Goal: Use online tool/utility: Utilize a website feature to perform a specific function

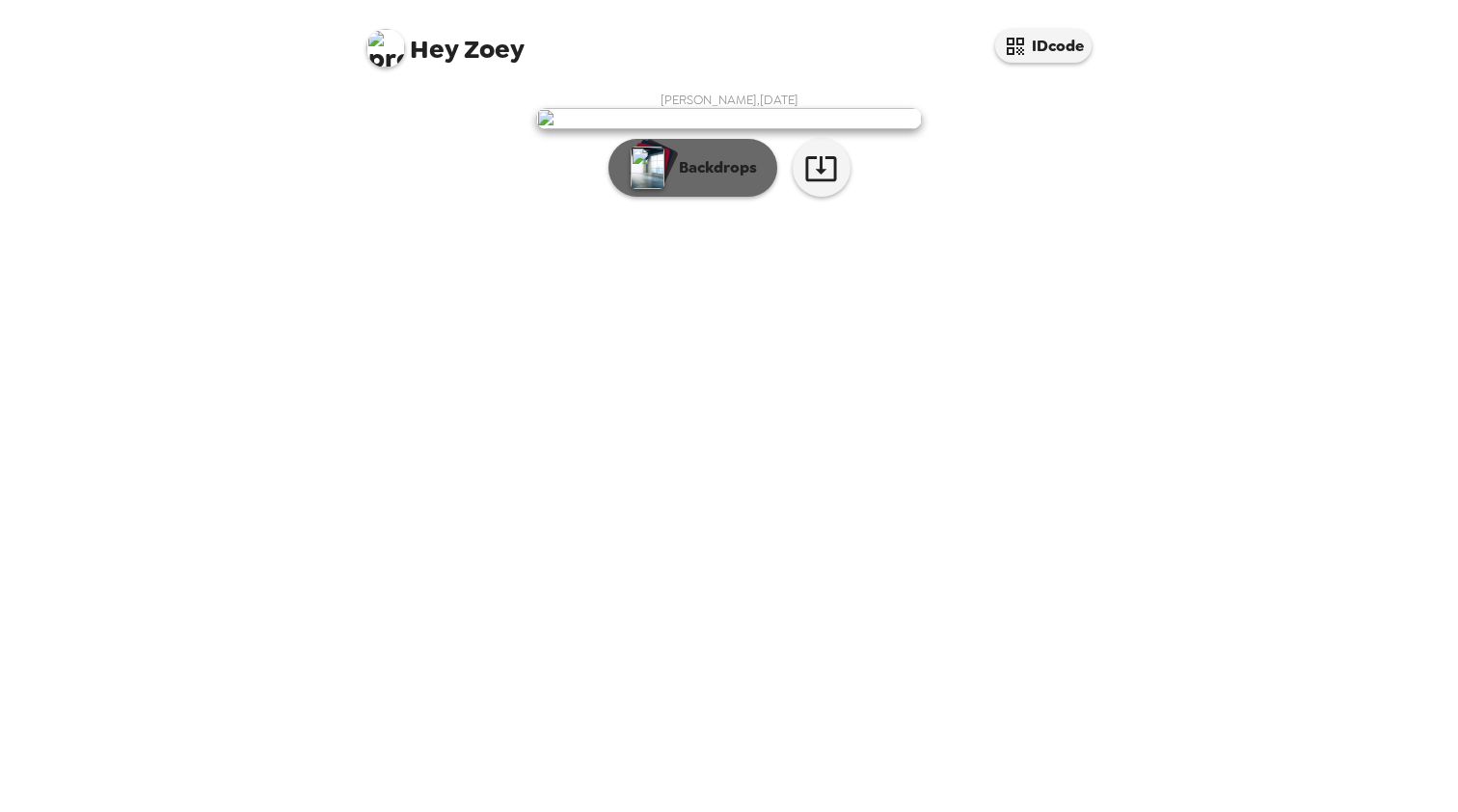
click at [704, 197] on button "Backdrops" at bounding box center [692, 168] width 169 height 58
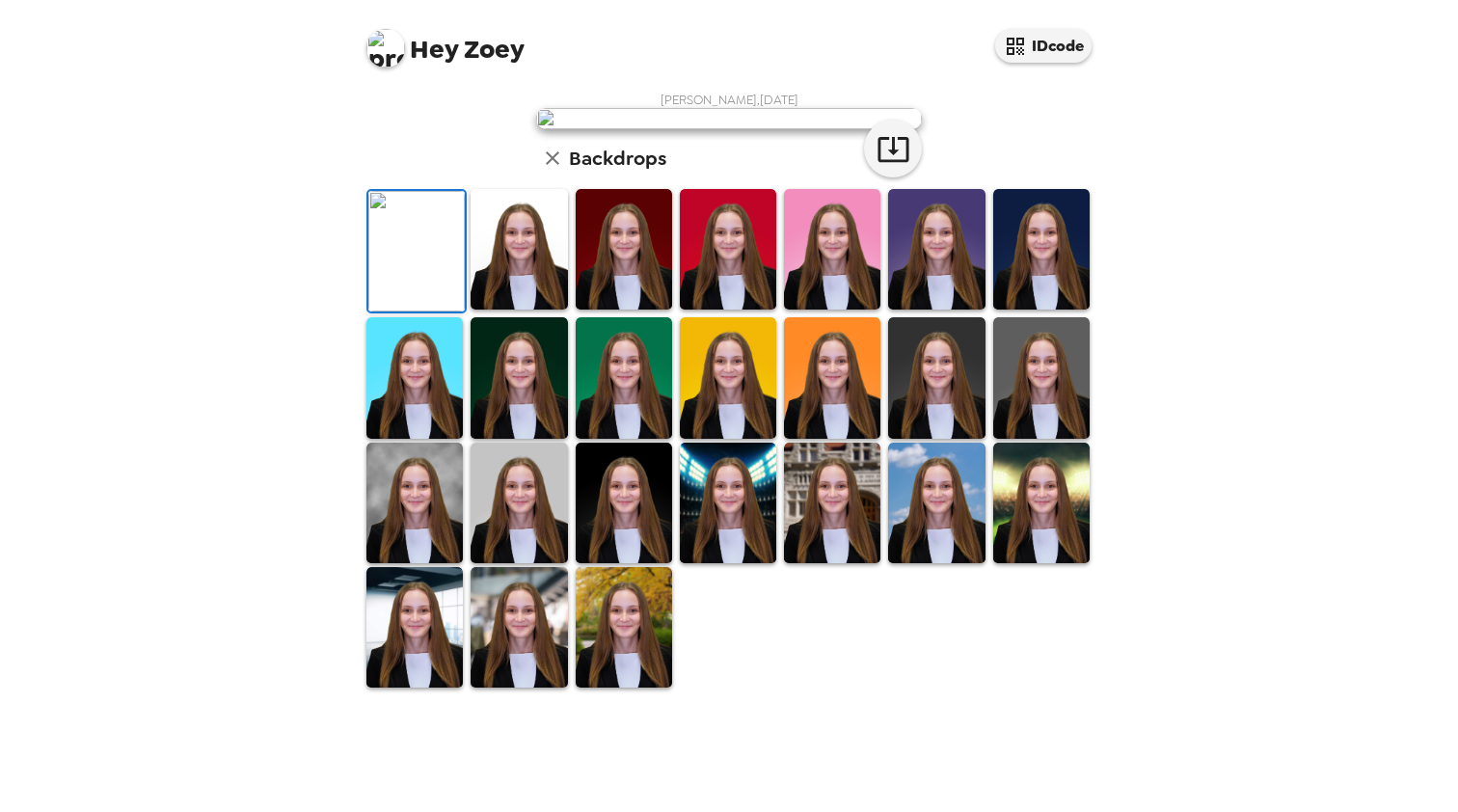
click at [544, 310] on img at bounding box center [519, 249] width 97 height 121
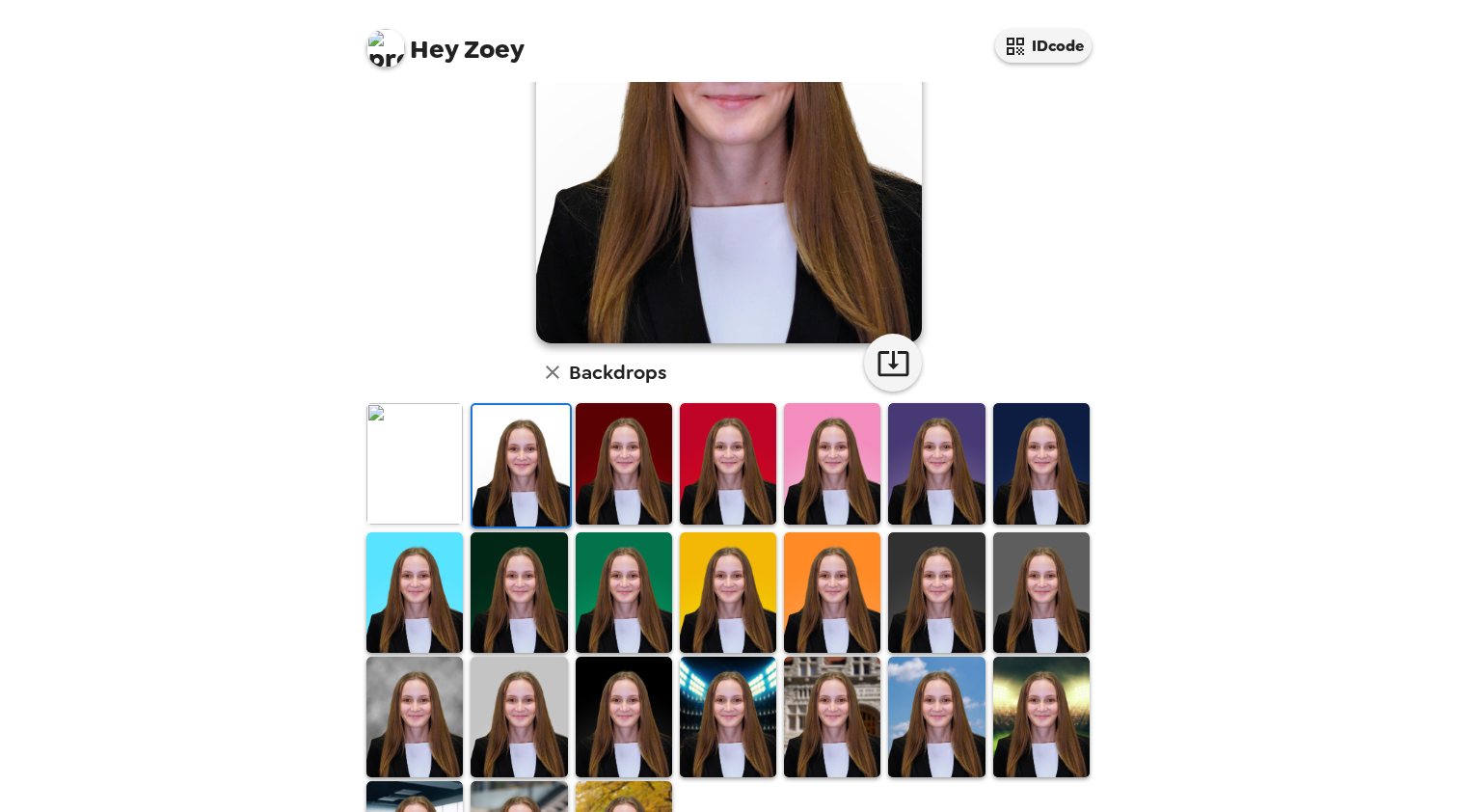
scroll to position [245, 0]
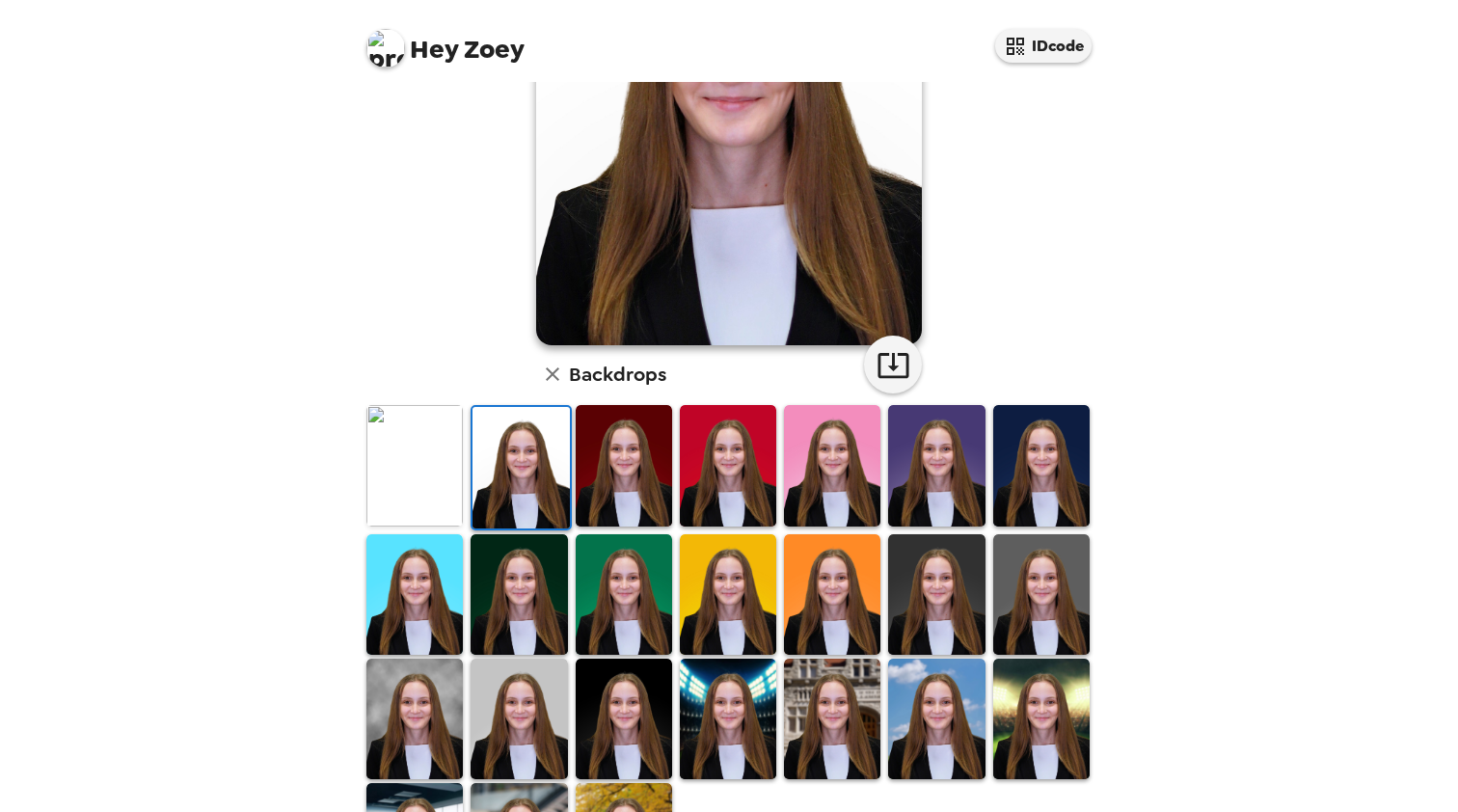
click at [637, 717] on img at bounding box center [624, 718] width 97 height 121
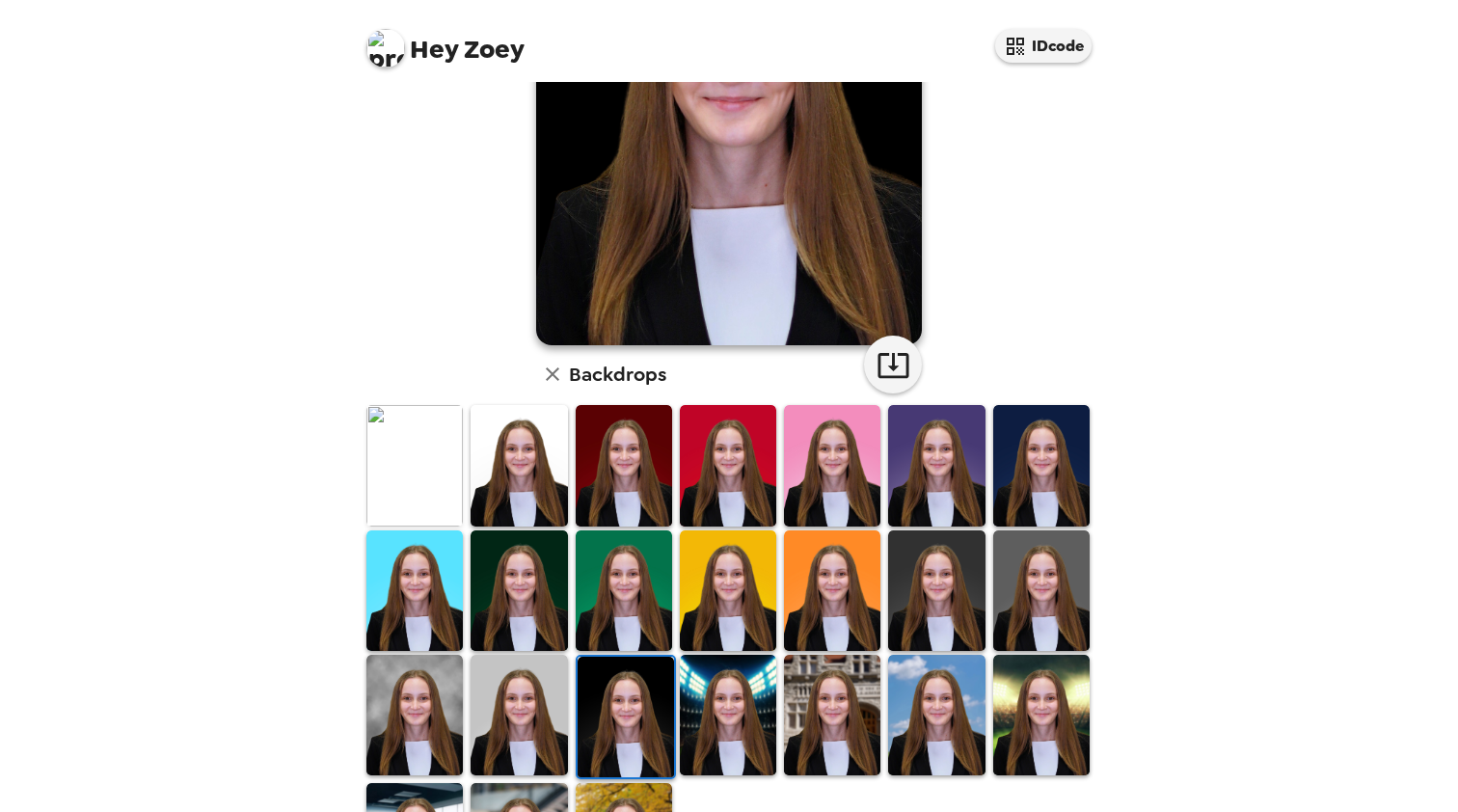
click at [531, 717] on img at bounding box center [519, 714] width 97 height 121
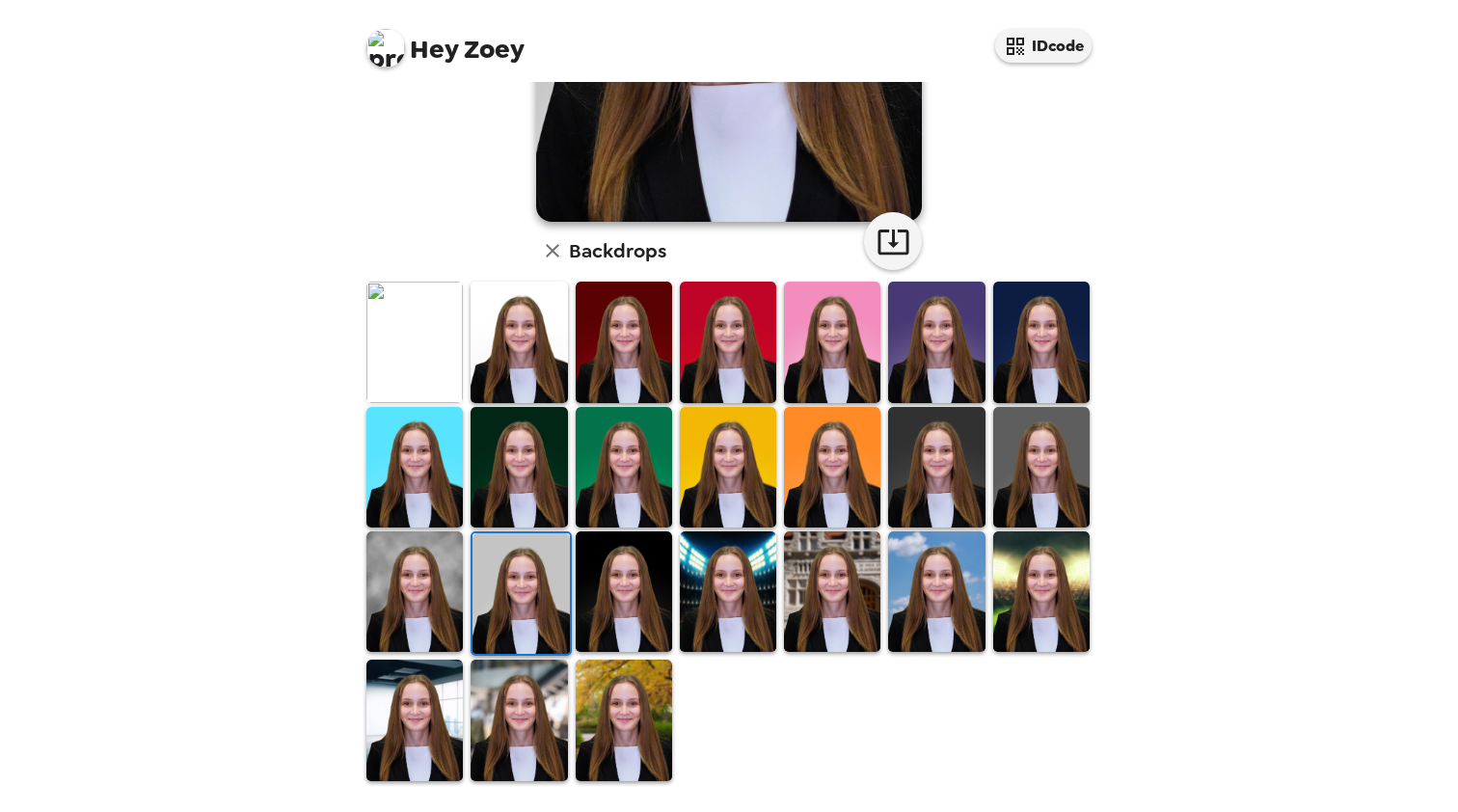
click at [531, 717] on img at bounding box center [519, 719] width 97 height 121
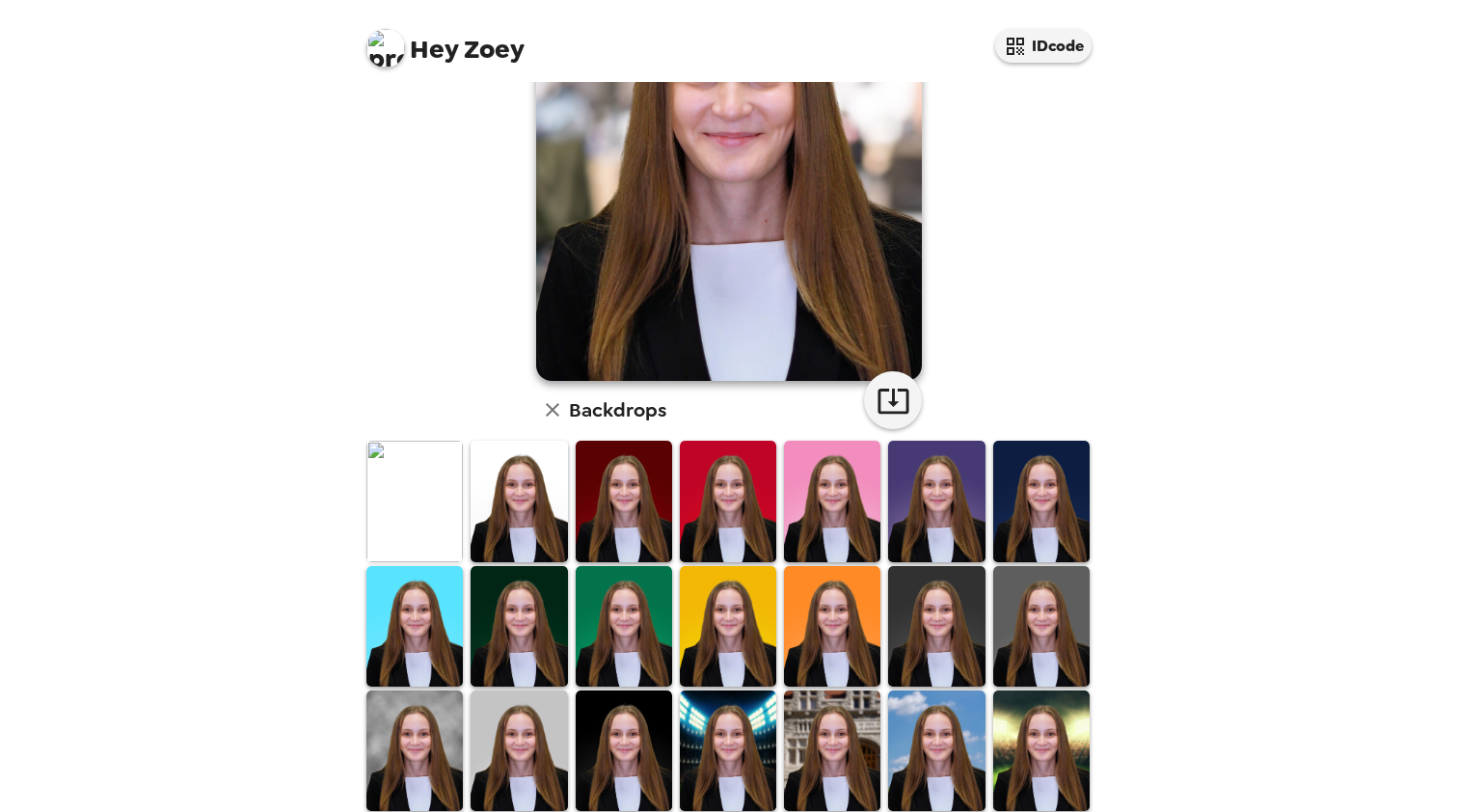
scroll to position [210, 0]
click at [950, 658] on img at bounding box center [937, 625] width 97 height 121
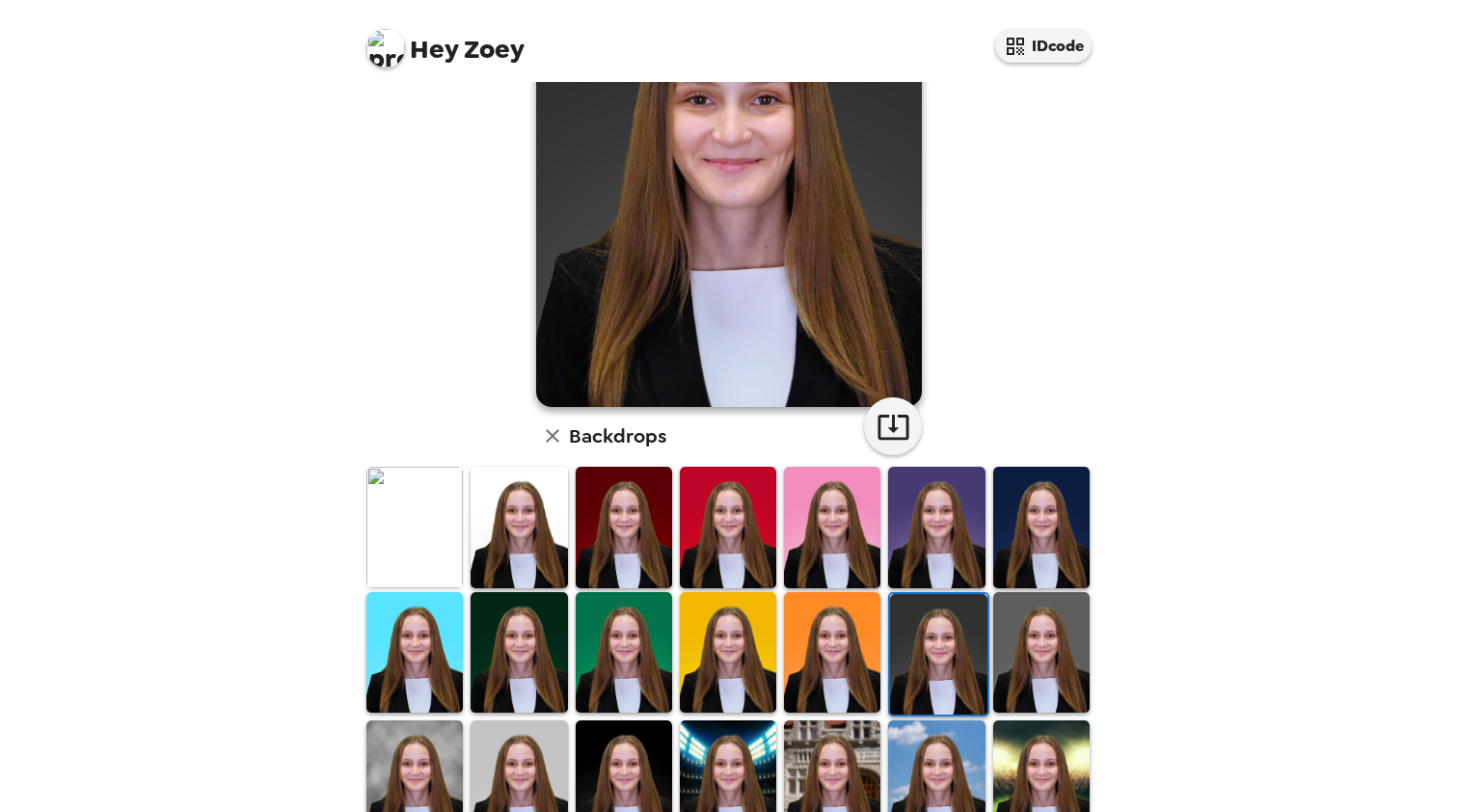
scroll to position [199, 0]
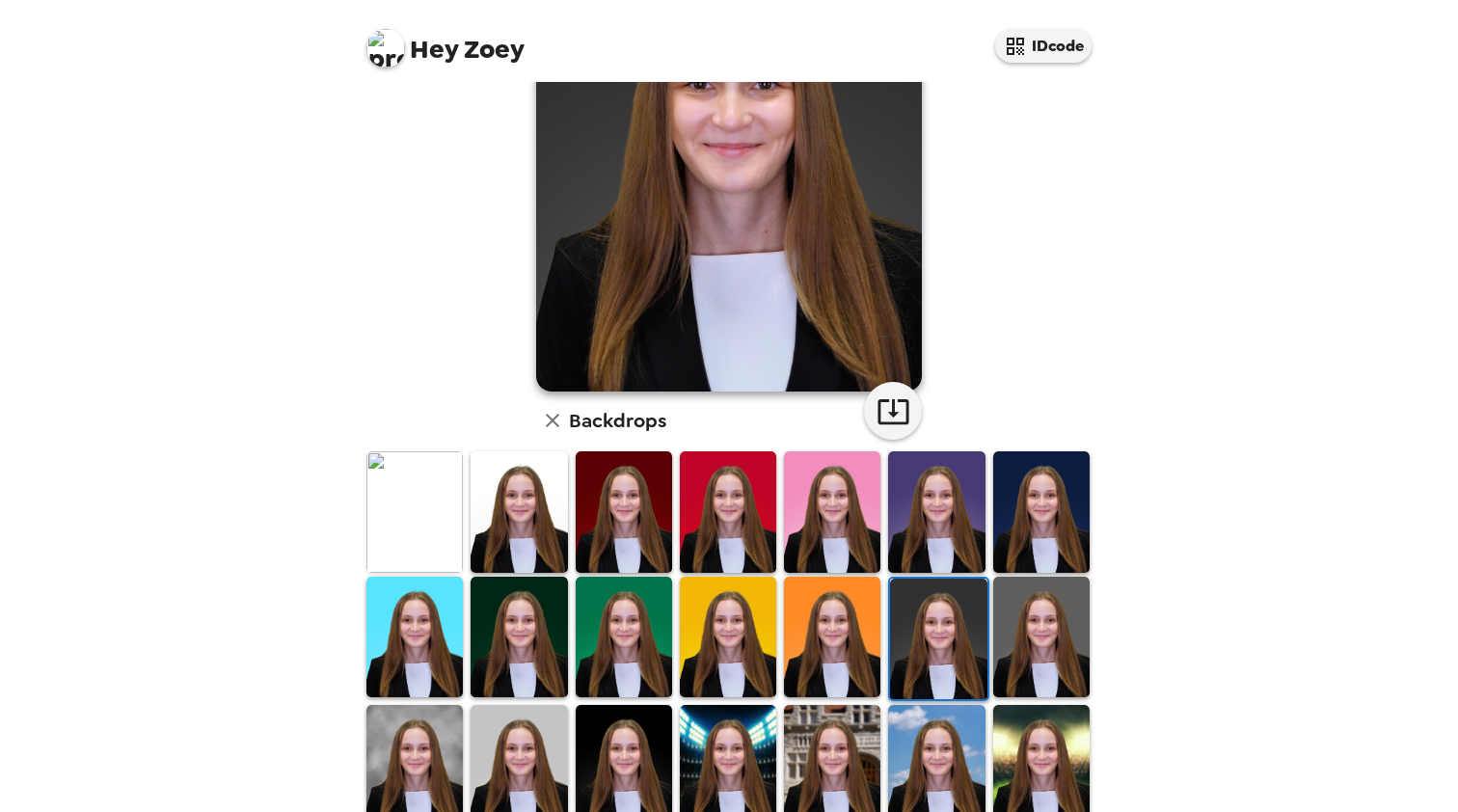
click at [1032, 657] on img at bounding box center [1041, 636] width 97 height 121
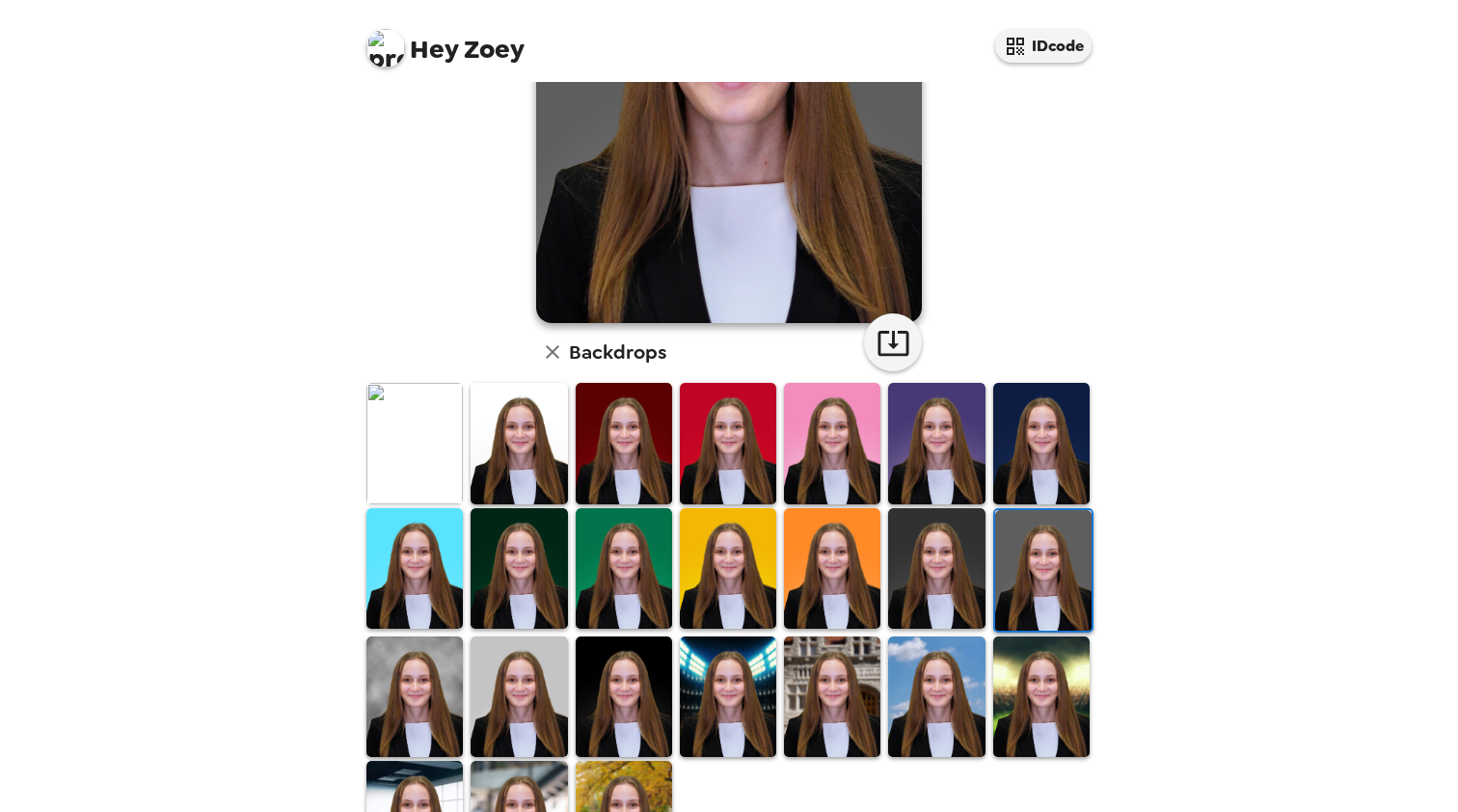
scroll to position [277, 0]
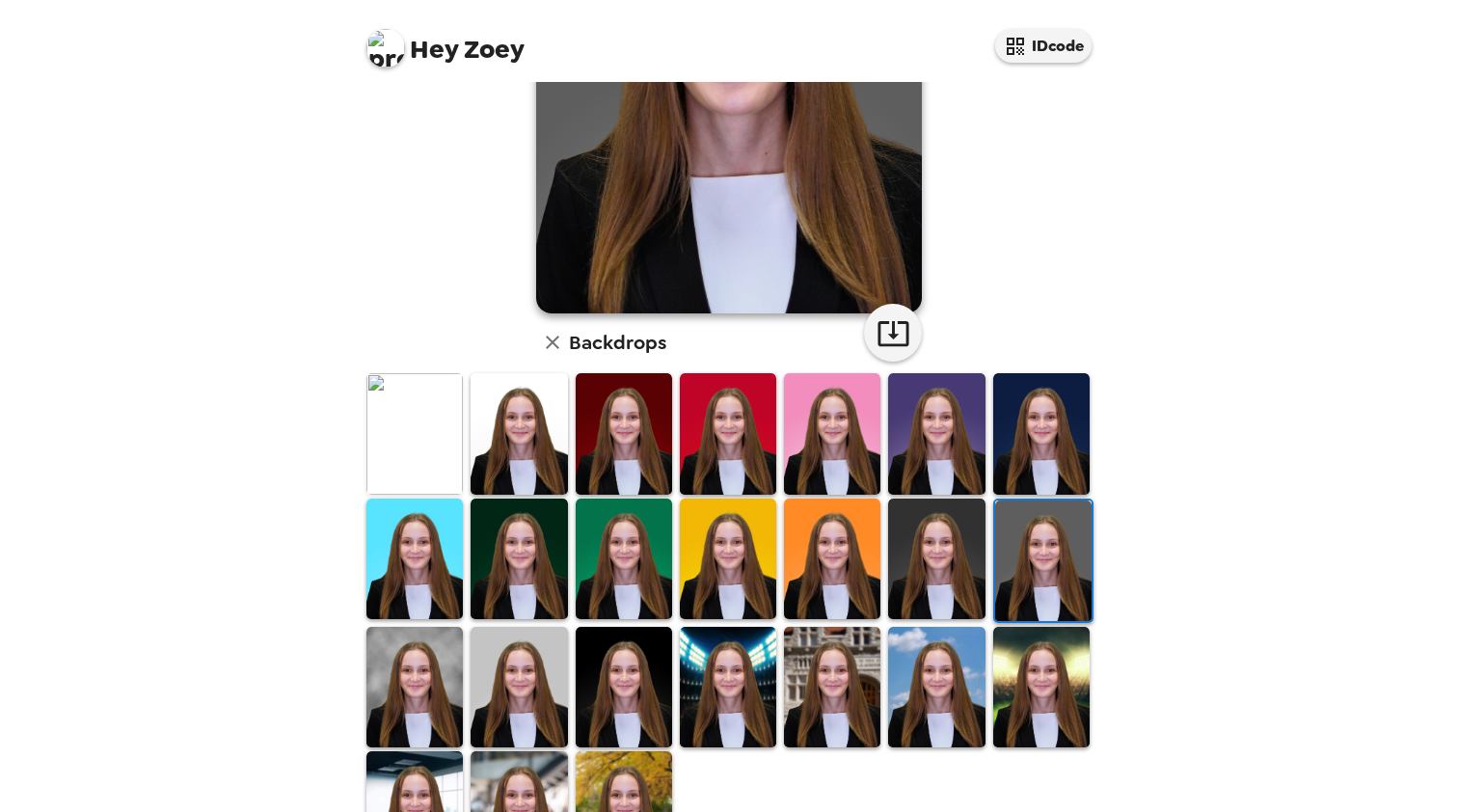
click at [395, 691] on img at bounding box center [414, 686] width 97 height 121
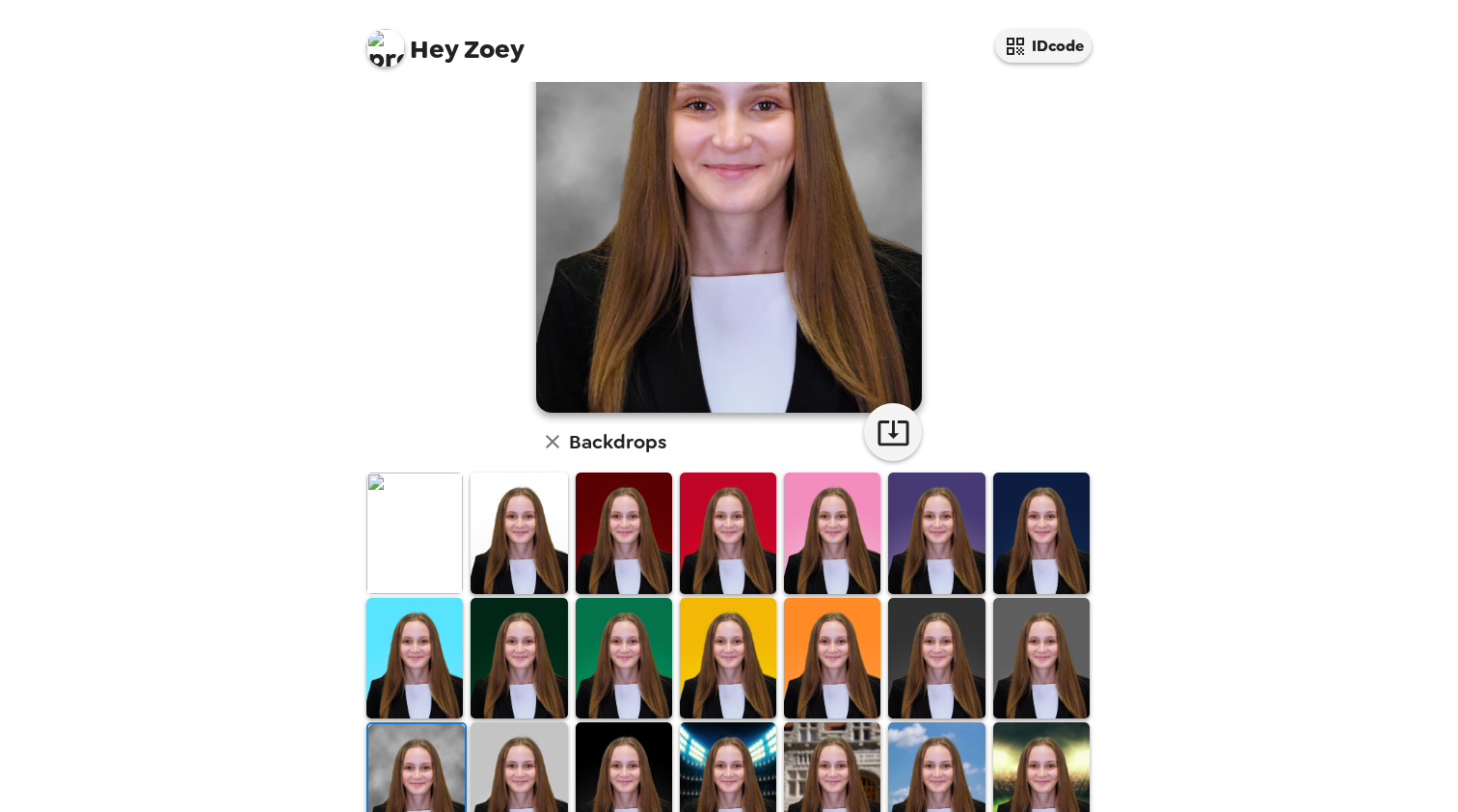
scroll to position [184, 0]
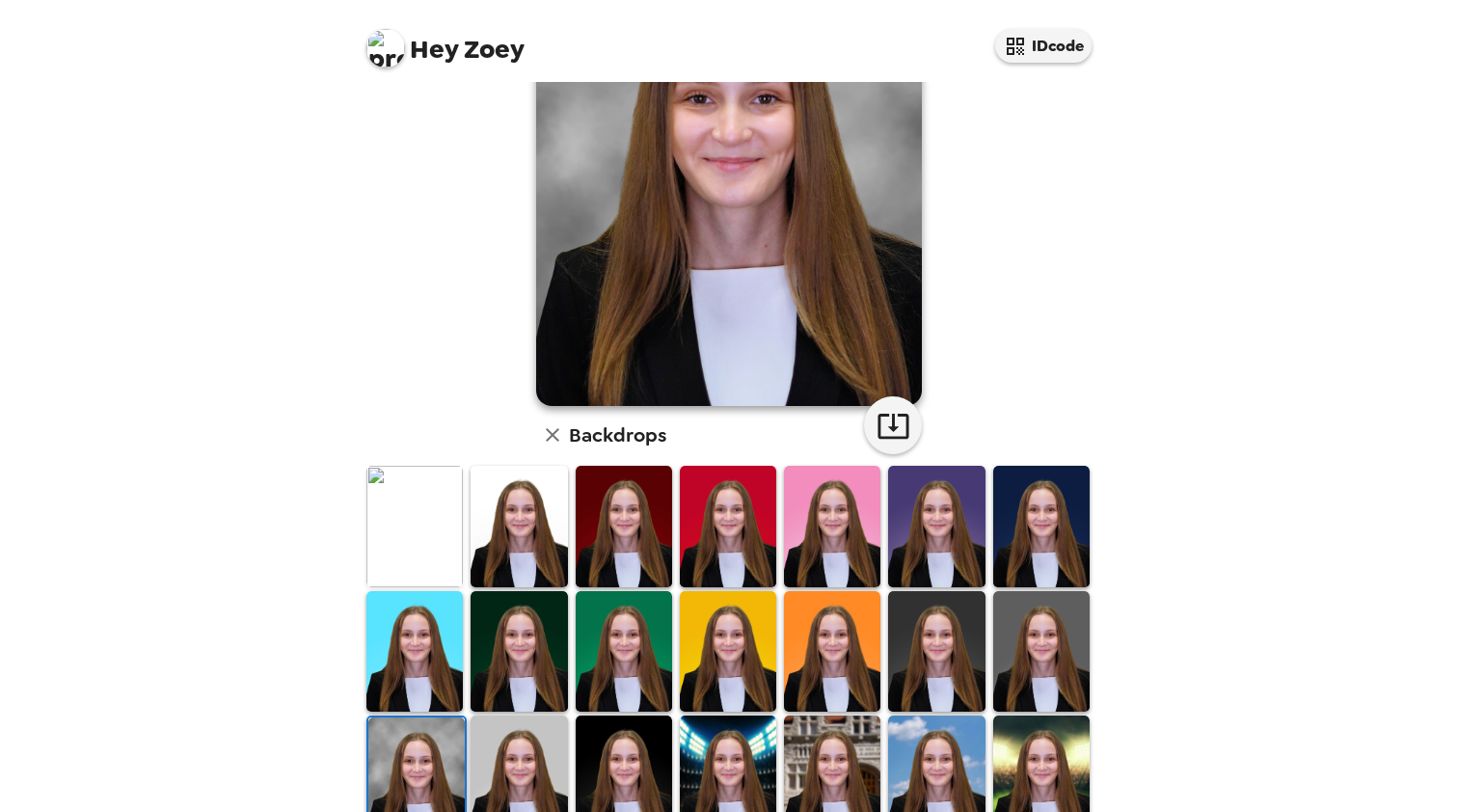
click at [439, 546] on img at bounding box center [414, 525] width 97 height 121
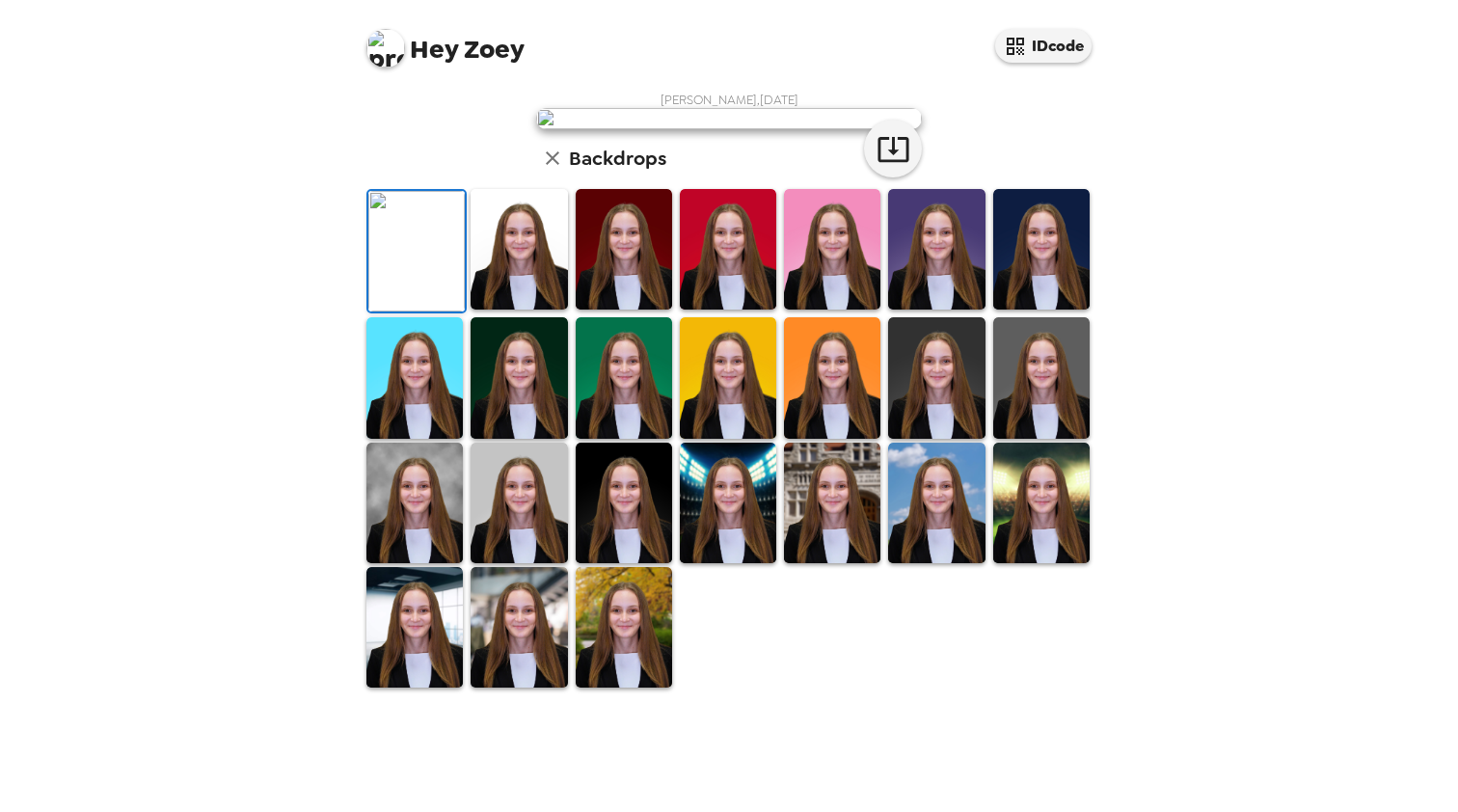
click at [496, 310] on img at bounding box center [519, 249] width 97 height 121
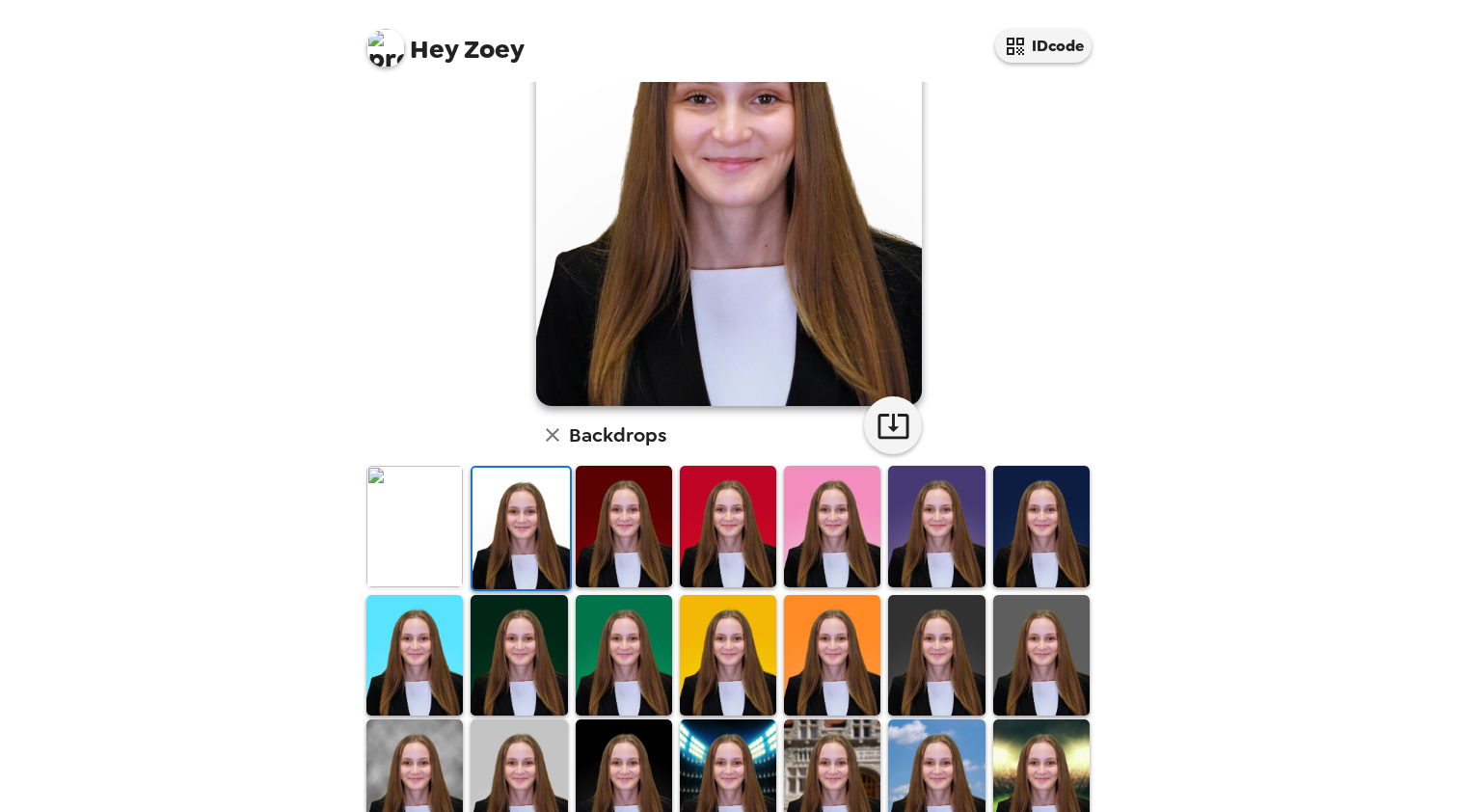
click at [616, 539] on img at bounding box center [624, 525] width 97 height 121
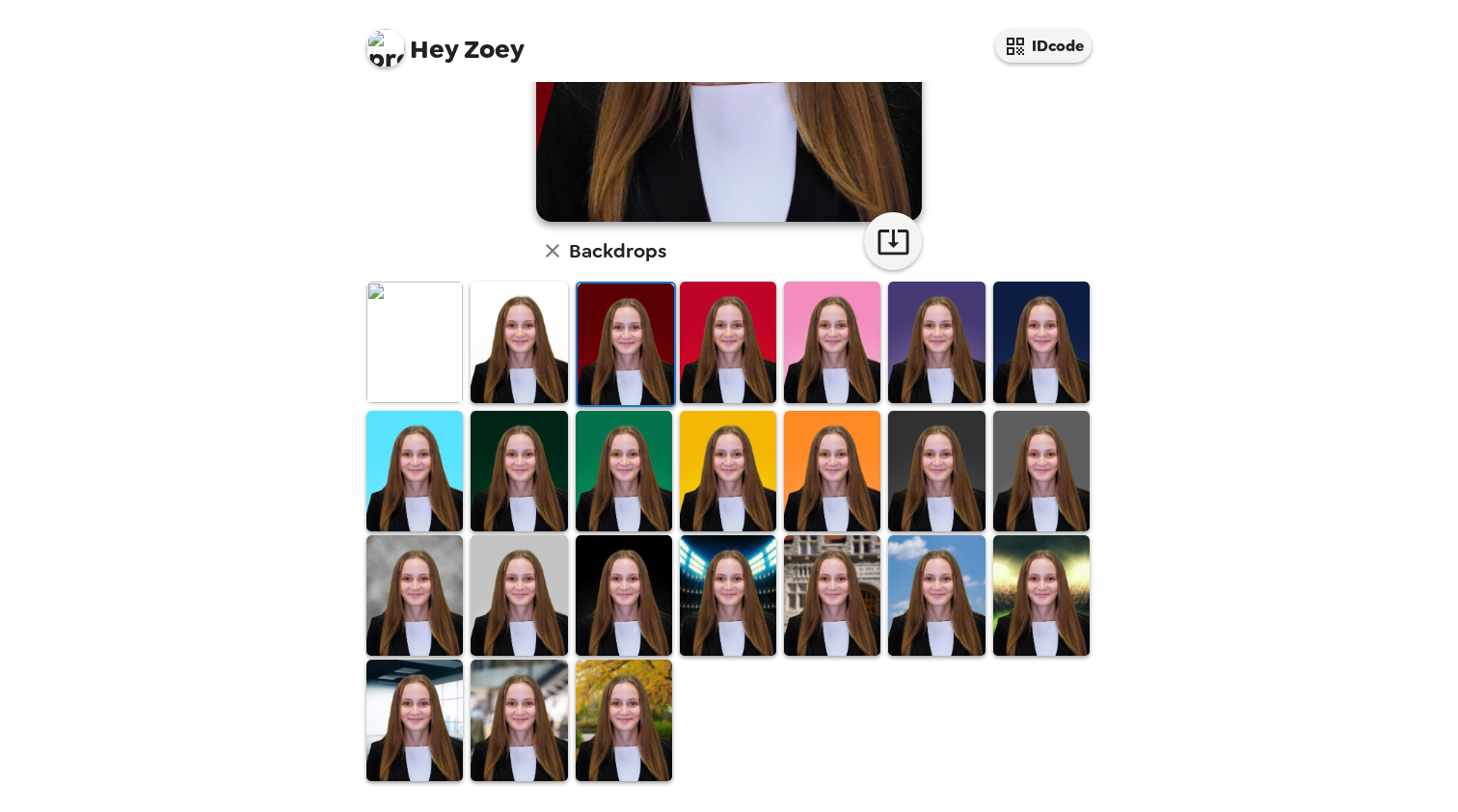
click at [434, 727] on img at bounding box center [414, 719] width 97 height 121
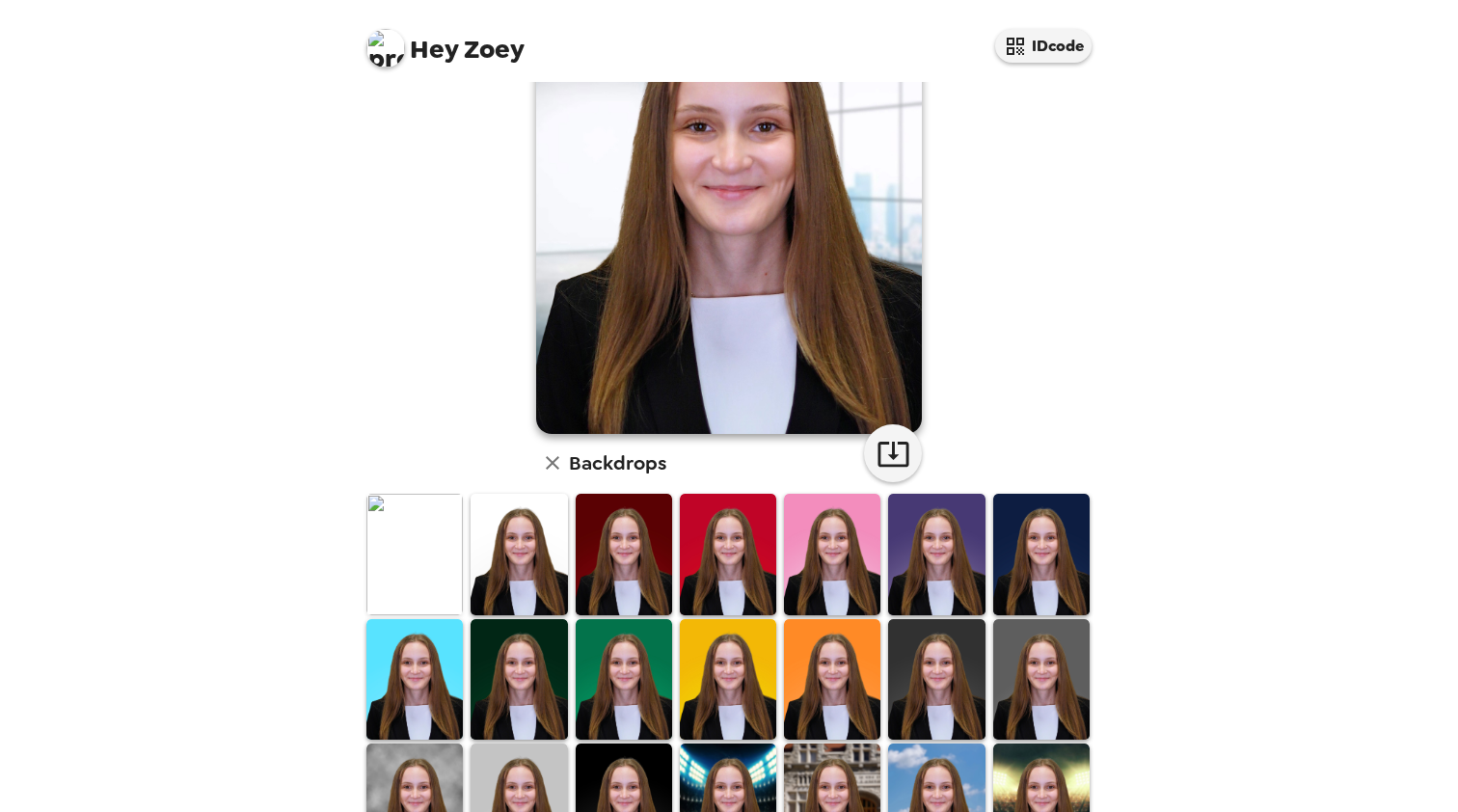
scroll to position [236, 0]
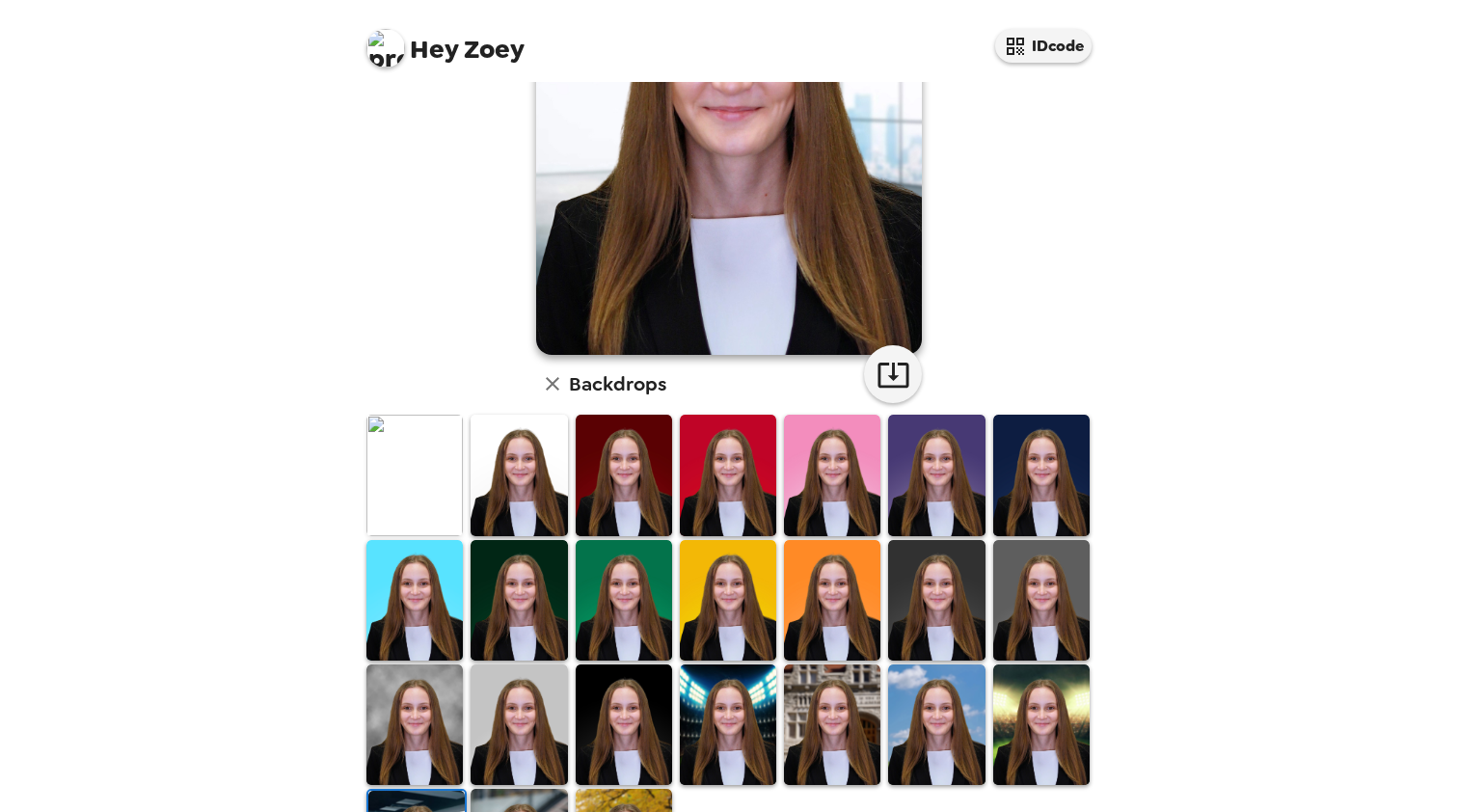
click at [530, 736] on img at bounding box center [519, 724] width 97 height 121
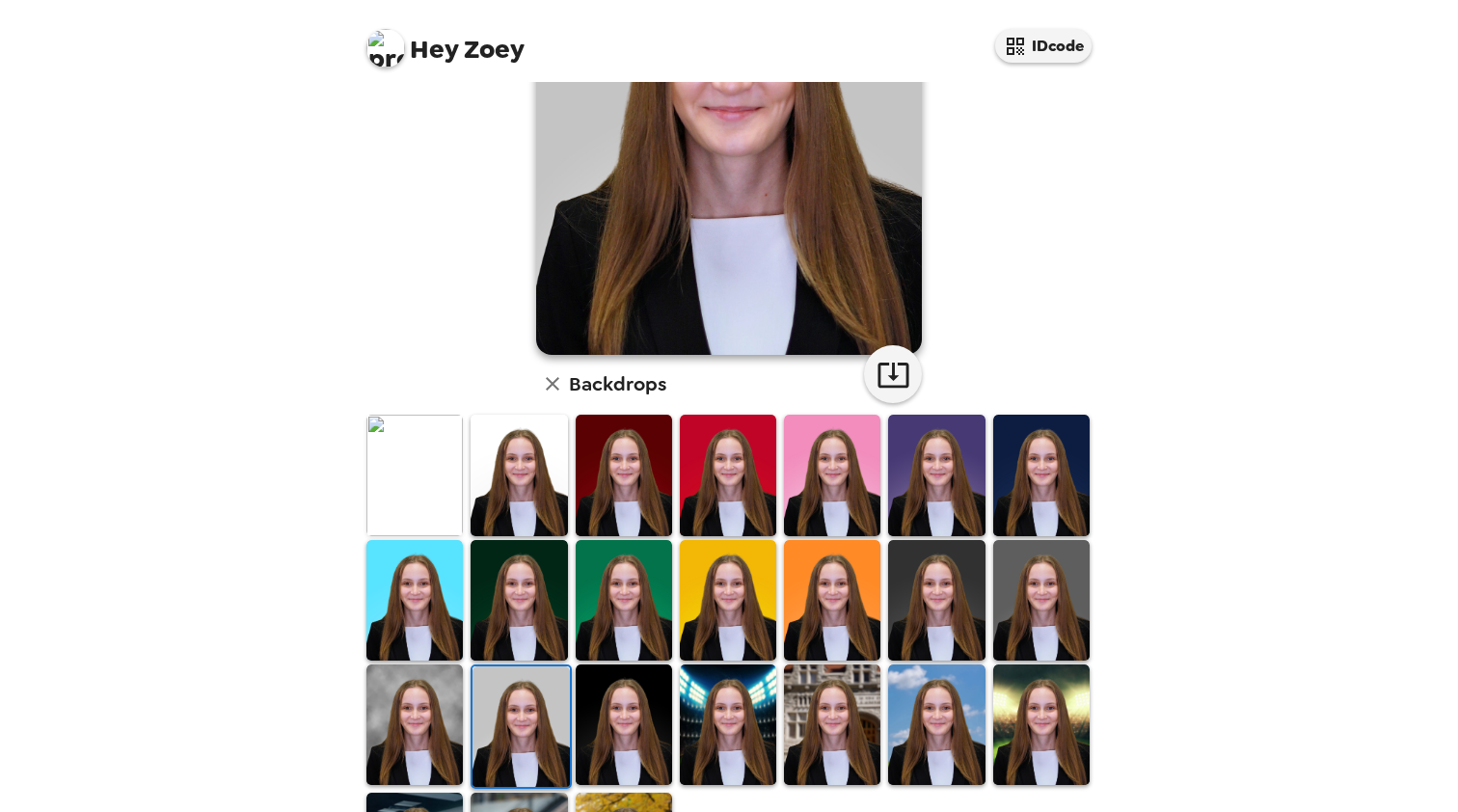
click at [436, 725] on img at bounding box center [414, 724] width 97 height 121
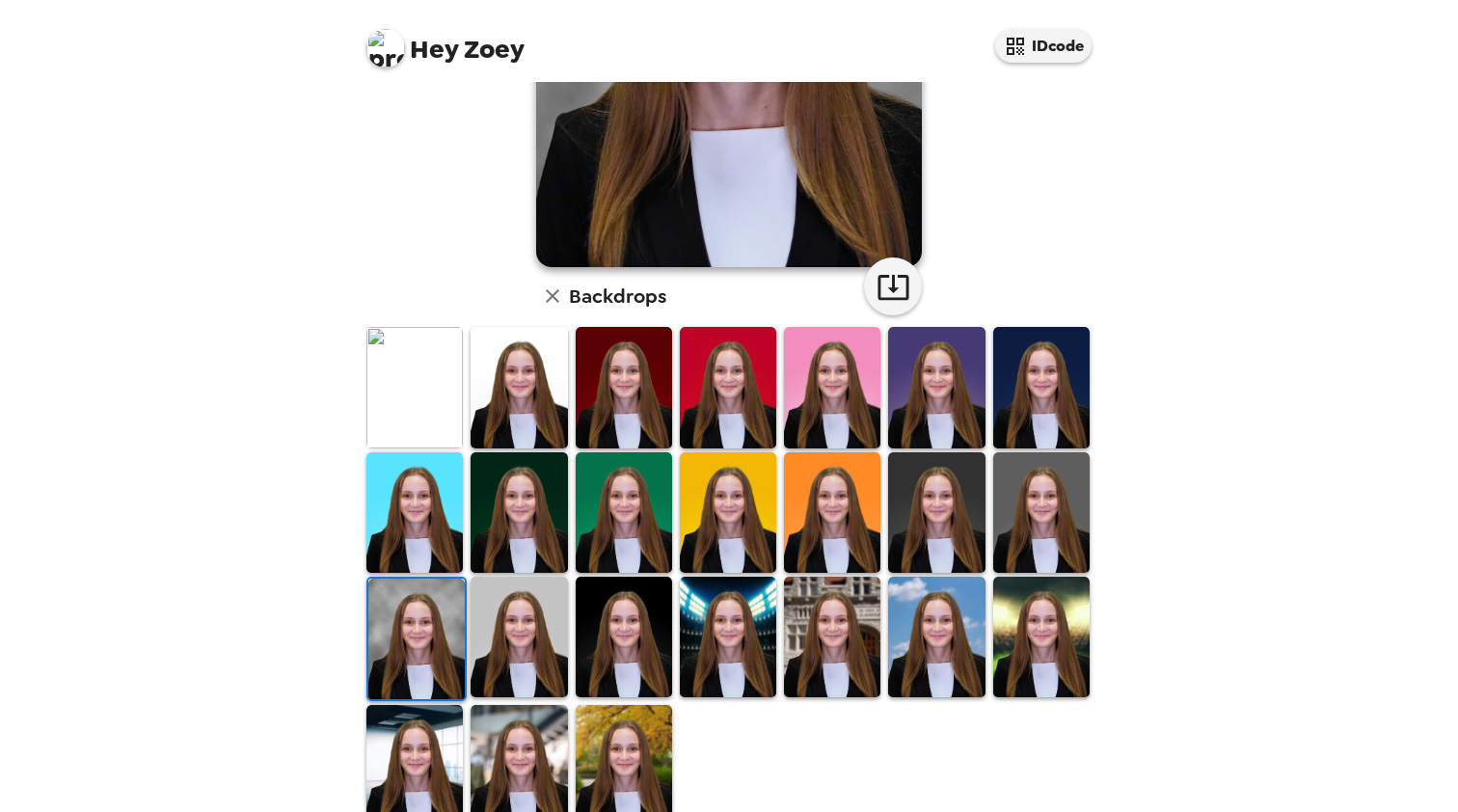
scroll to position [331, 0]
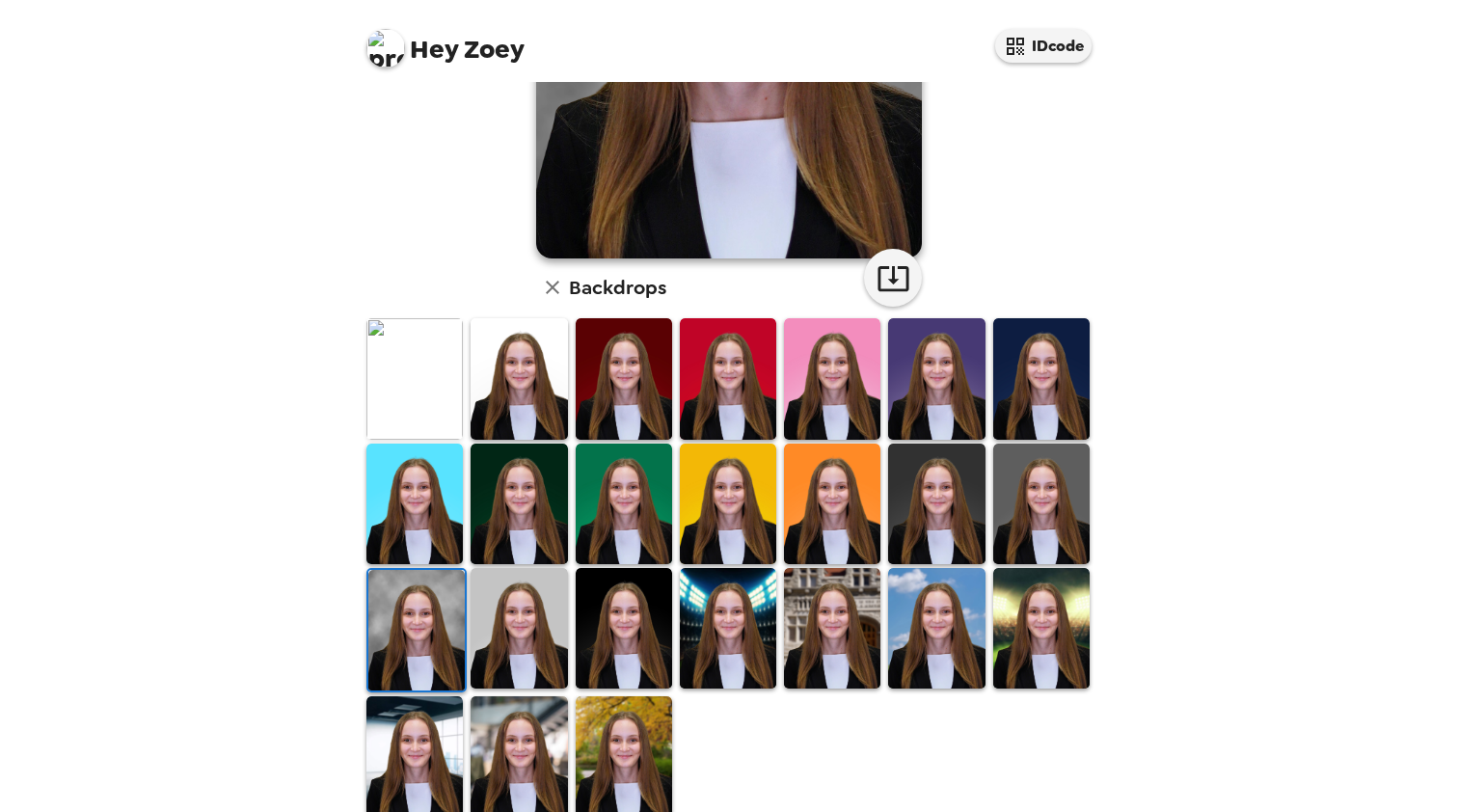
click at [809, 657] on img at bounding box center [832, 628] width 97 height 121
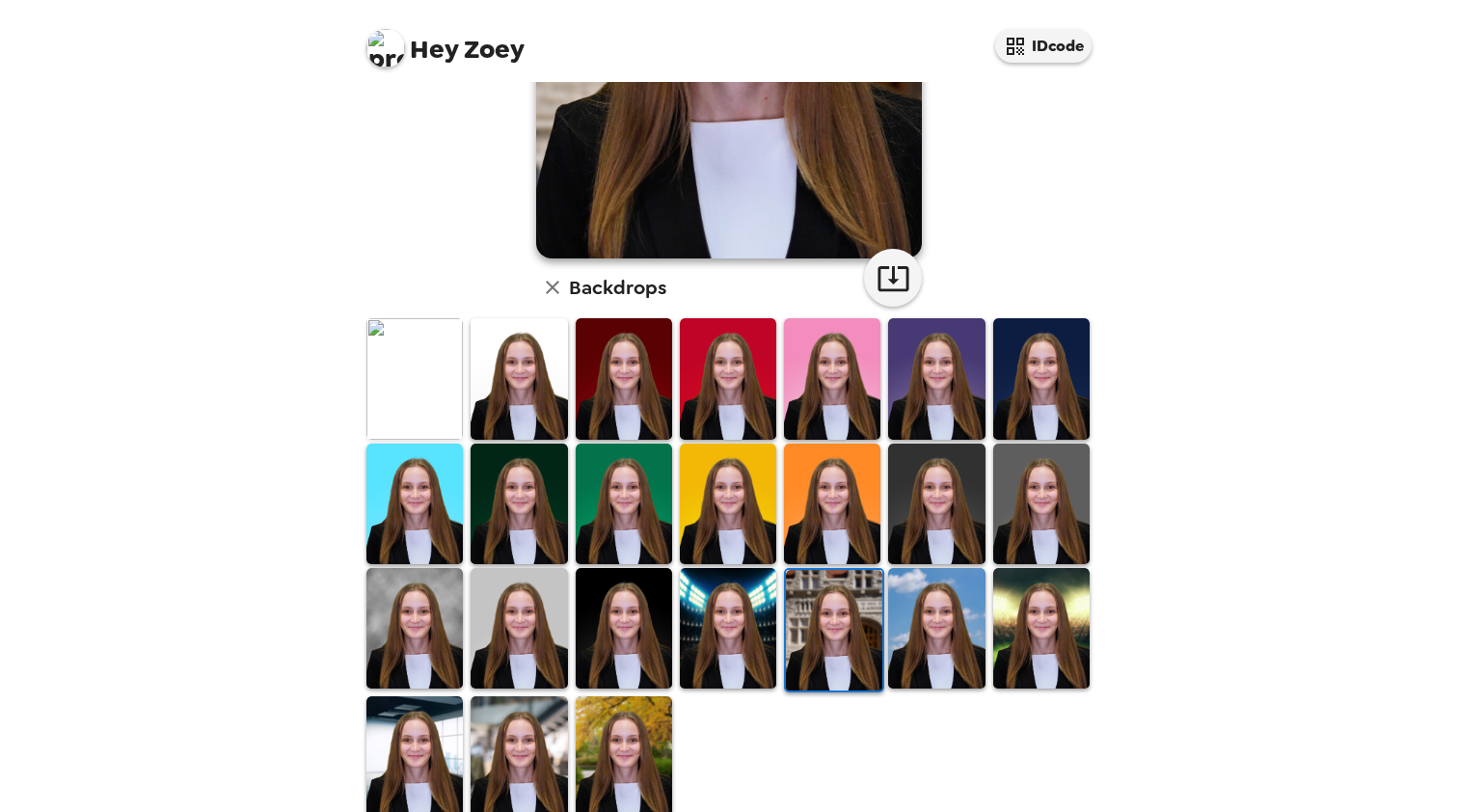
click at [548, 742] on img at bounding box center [519, 756] width 97 height 121
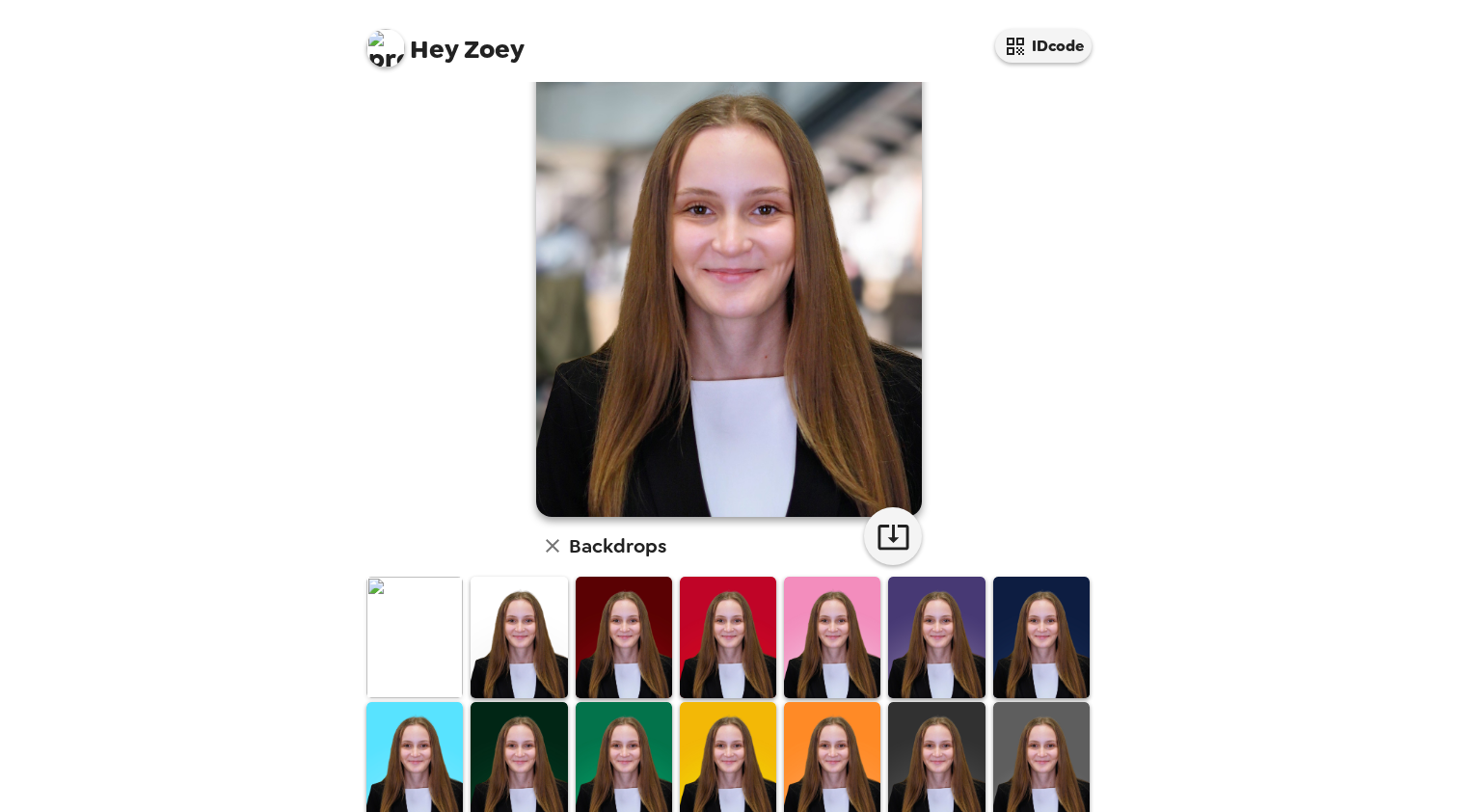
scroll to position [246, 0]
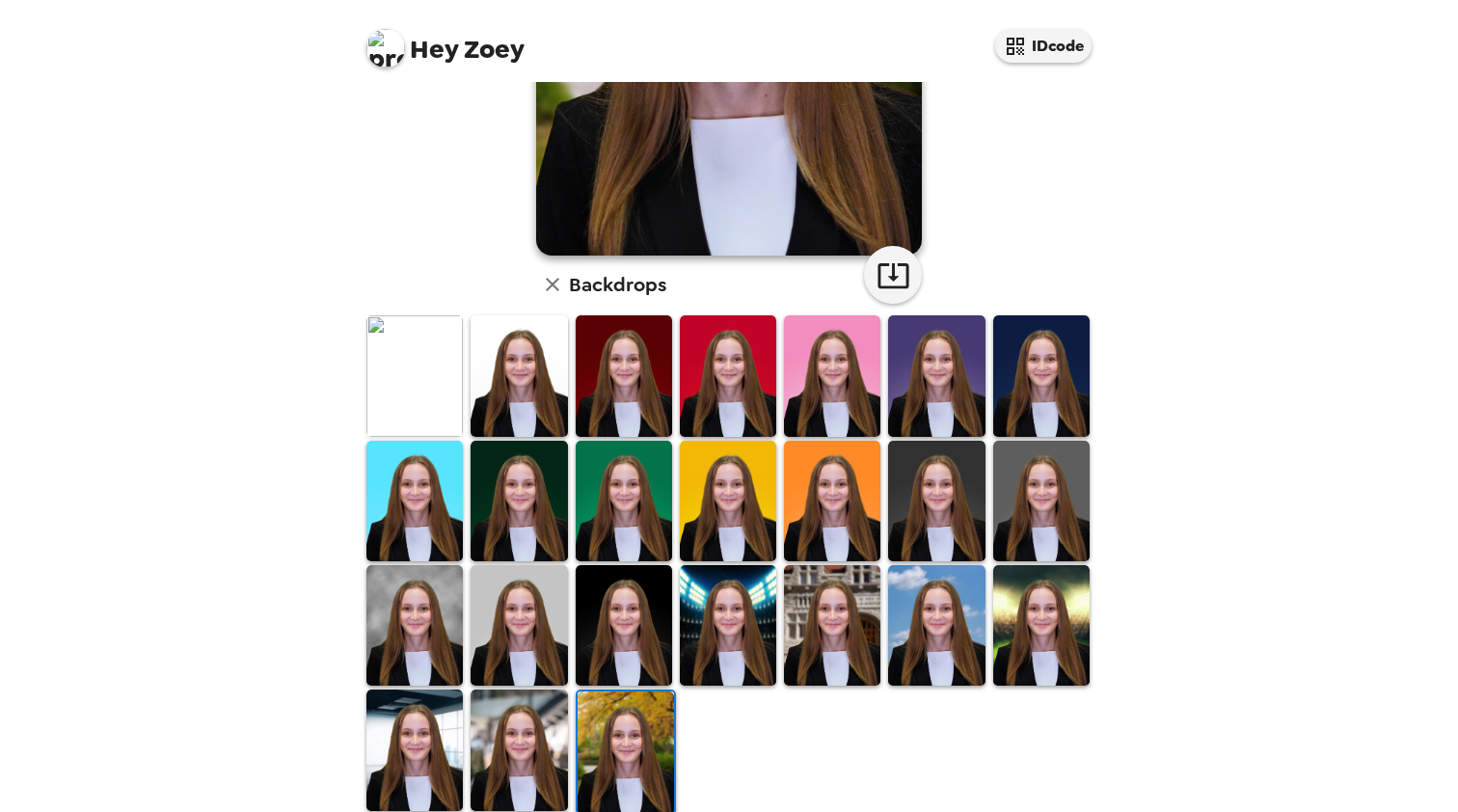
scroll to position [345, 0]
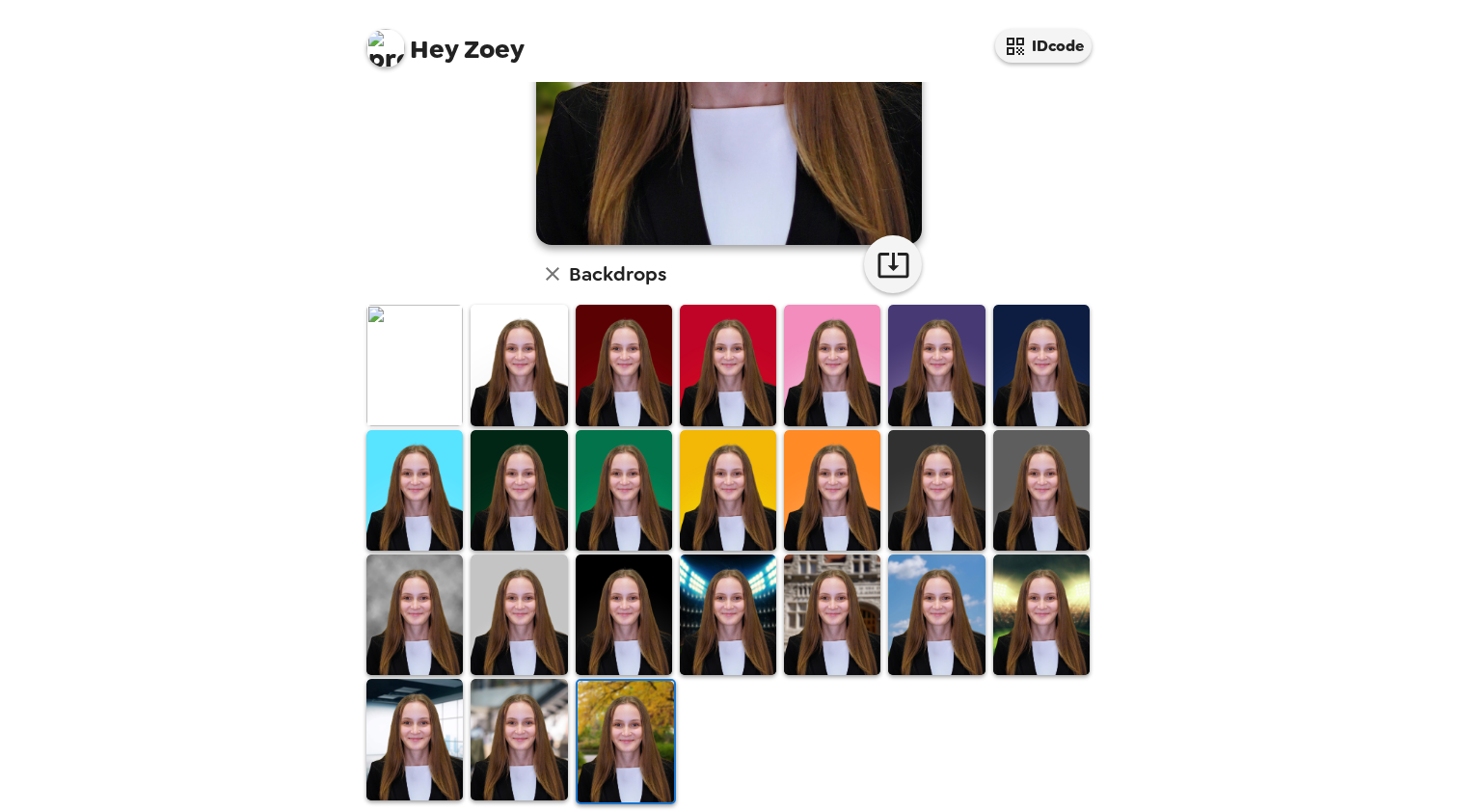
click at [523, 732] on img at bounding box center [519, 739] width 97 height 121
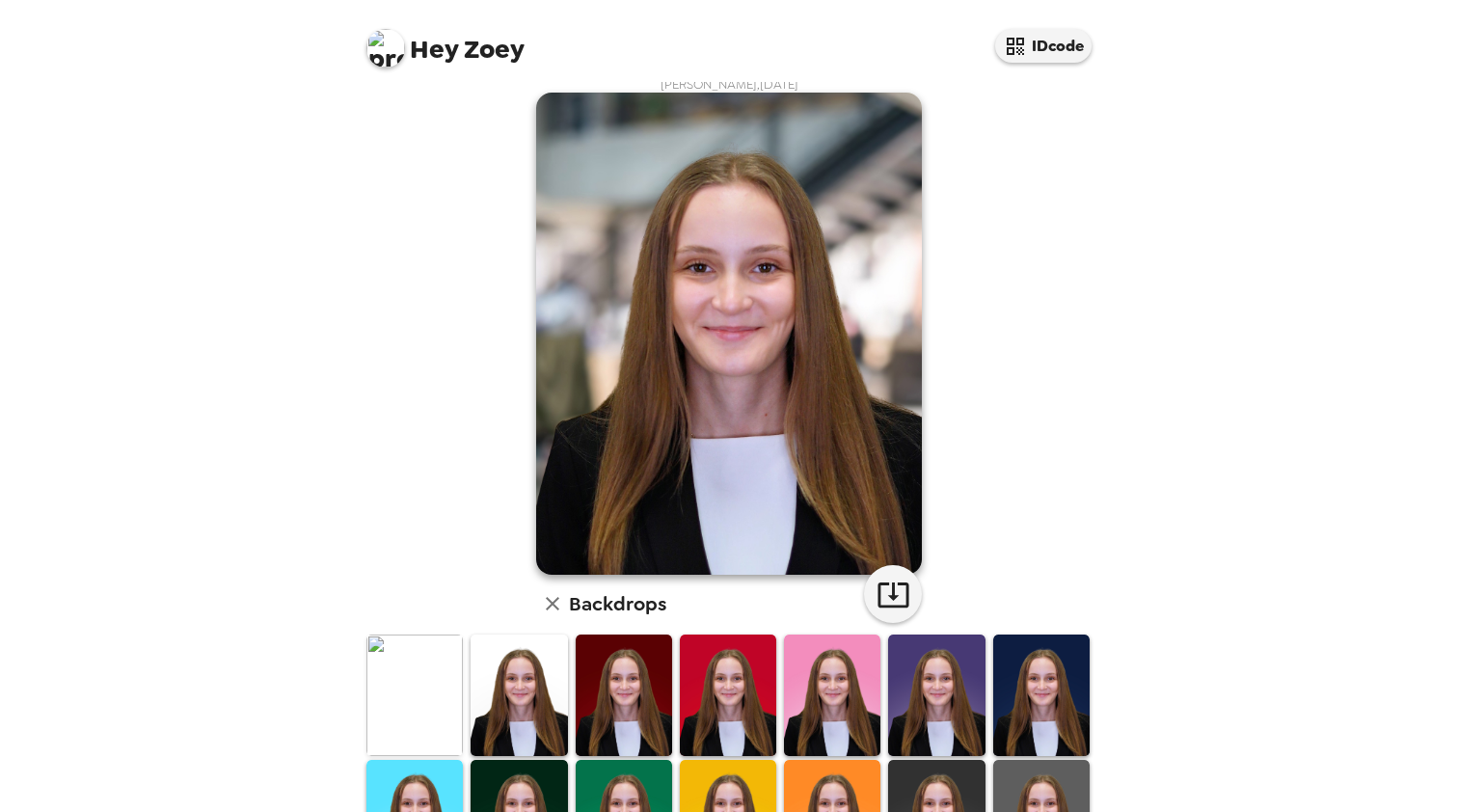
scroll to position [7, 0]
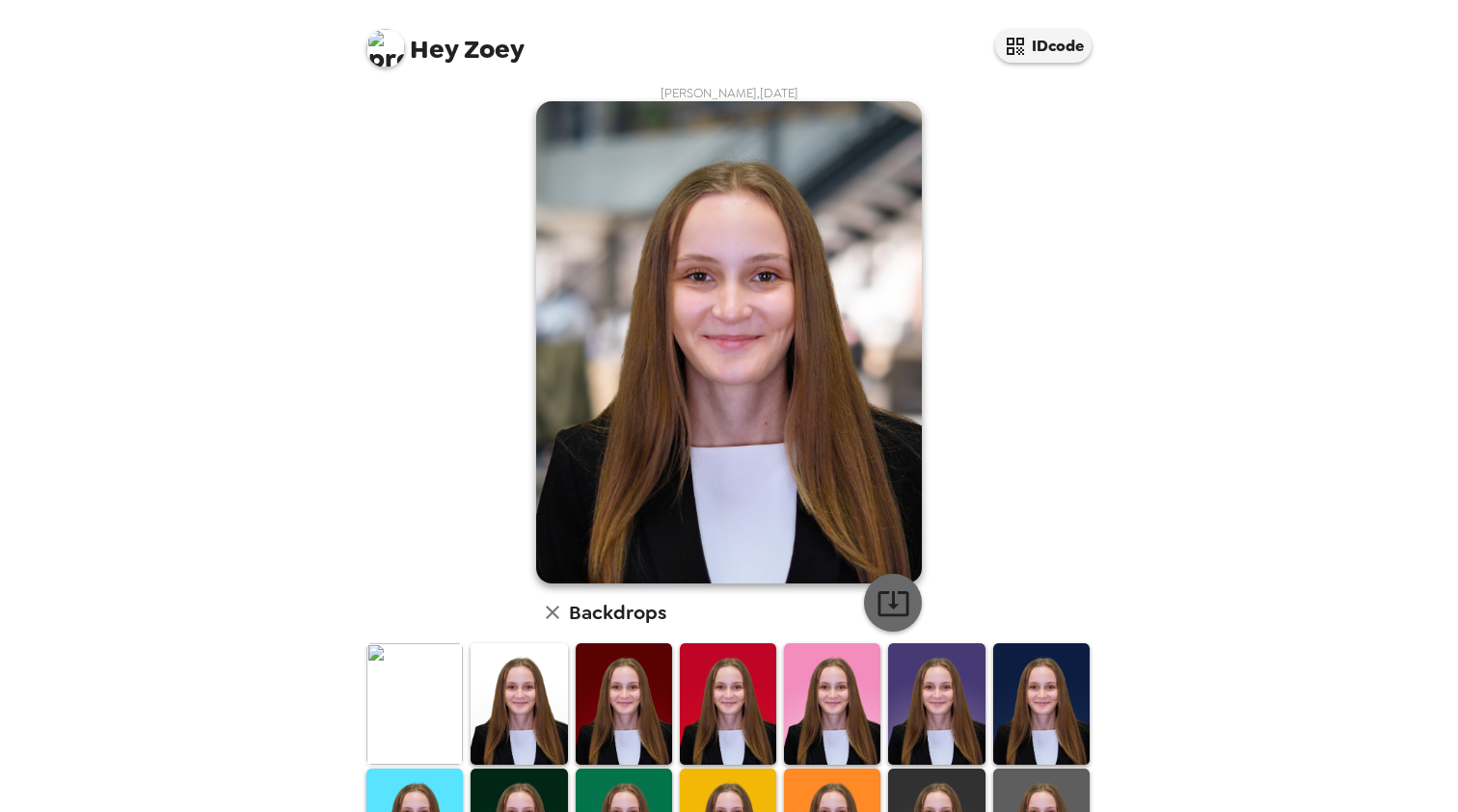
click at [888, 596] on icon "button" at bounding box center [893, 602] width 34 height 34
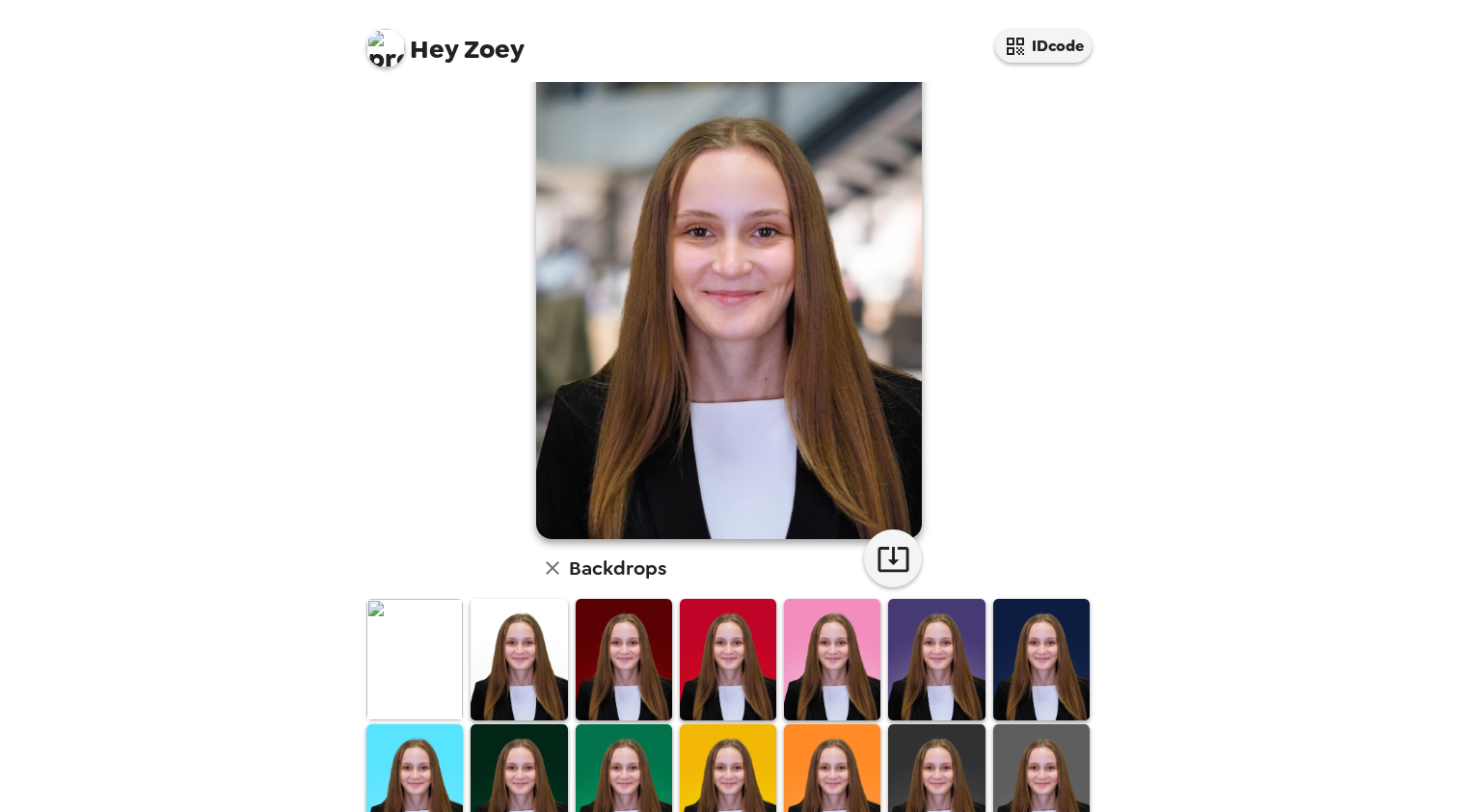
scroll to position [80, 0]
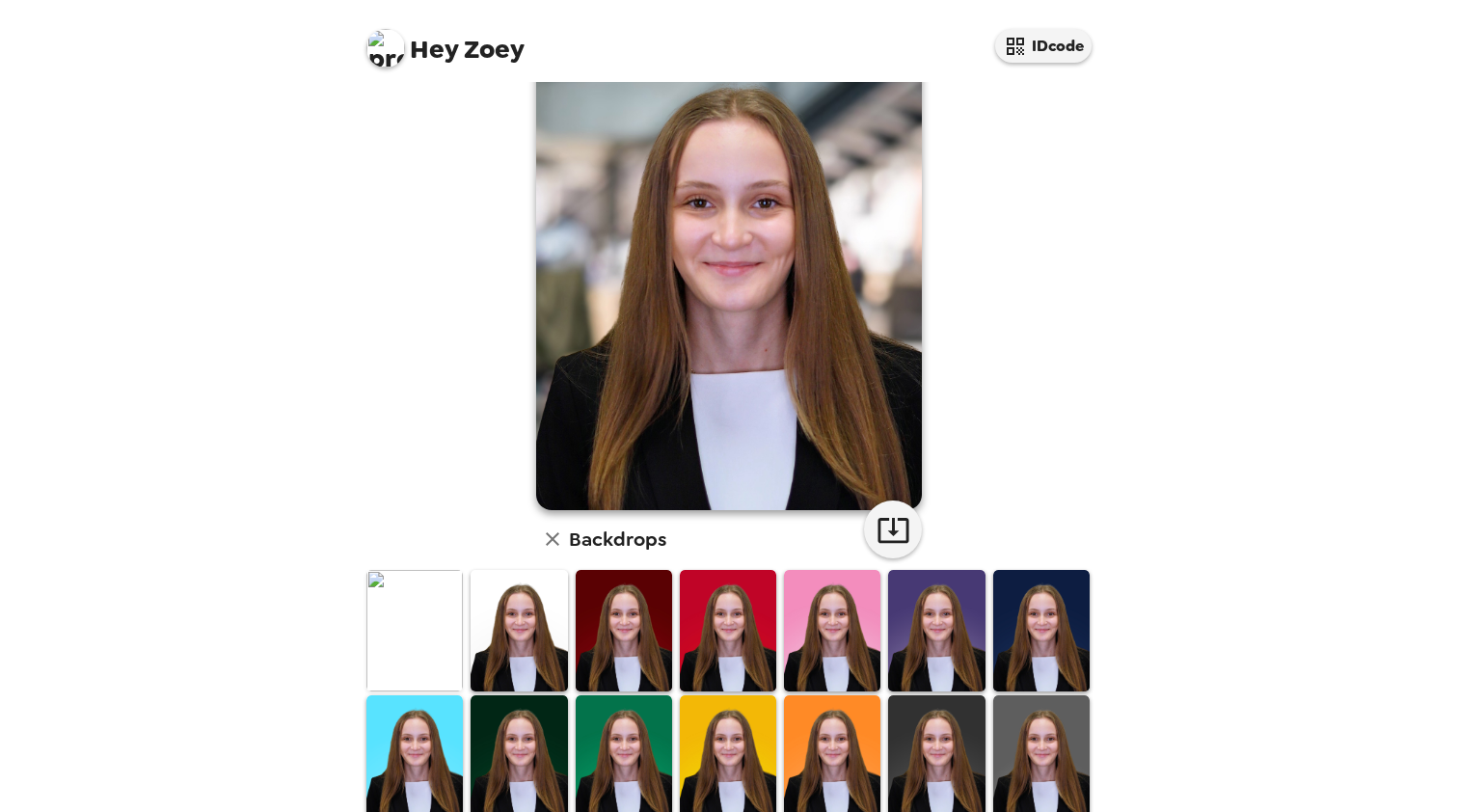
click at [1051, 642] on img at bounding box center [1041, 630] width 97 height 121
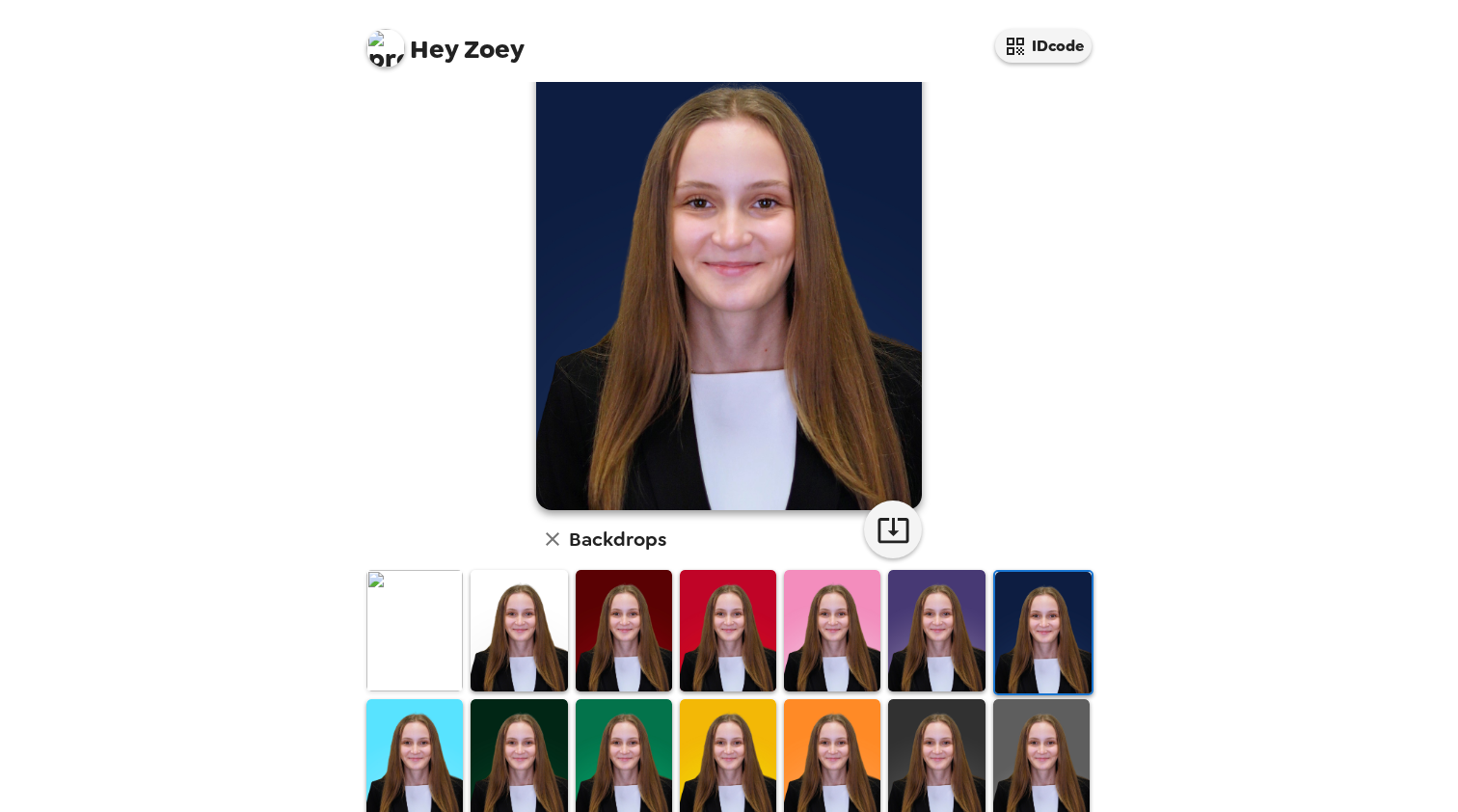
scroll to position [176, 0]
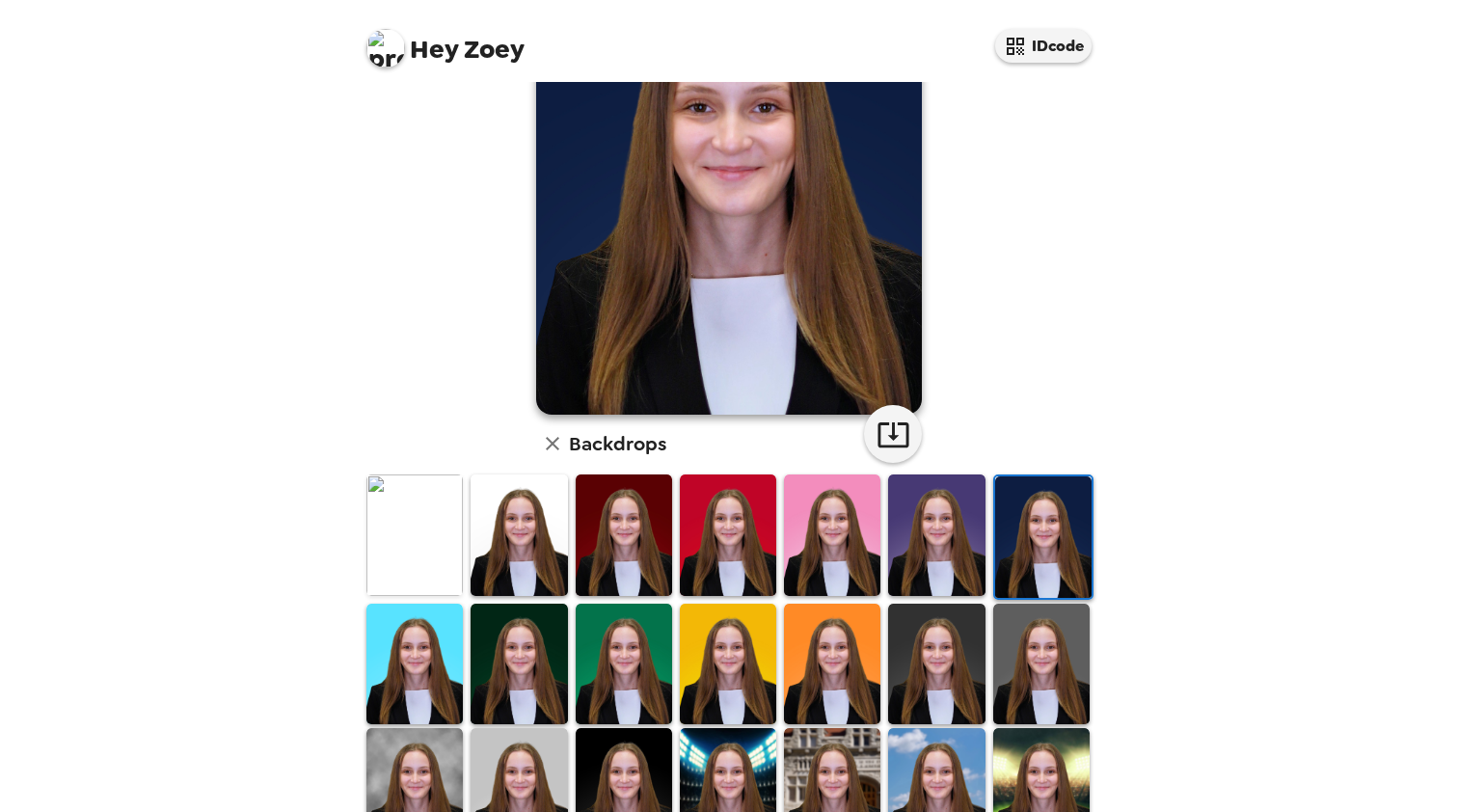
click at [960, 663] on img at bounding box center [937, 663] width 97 height 121
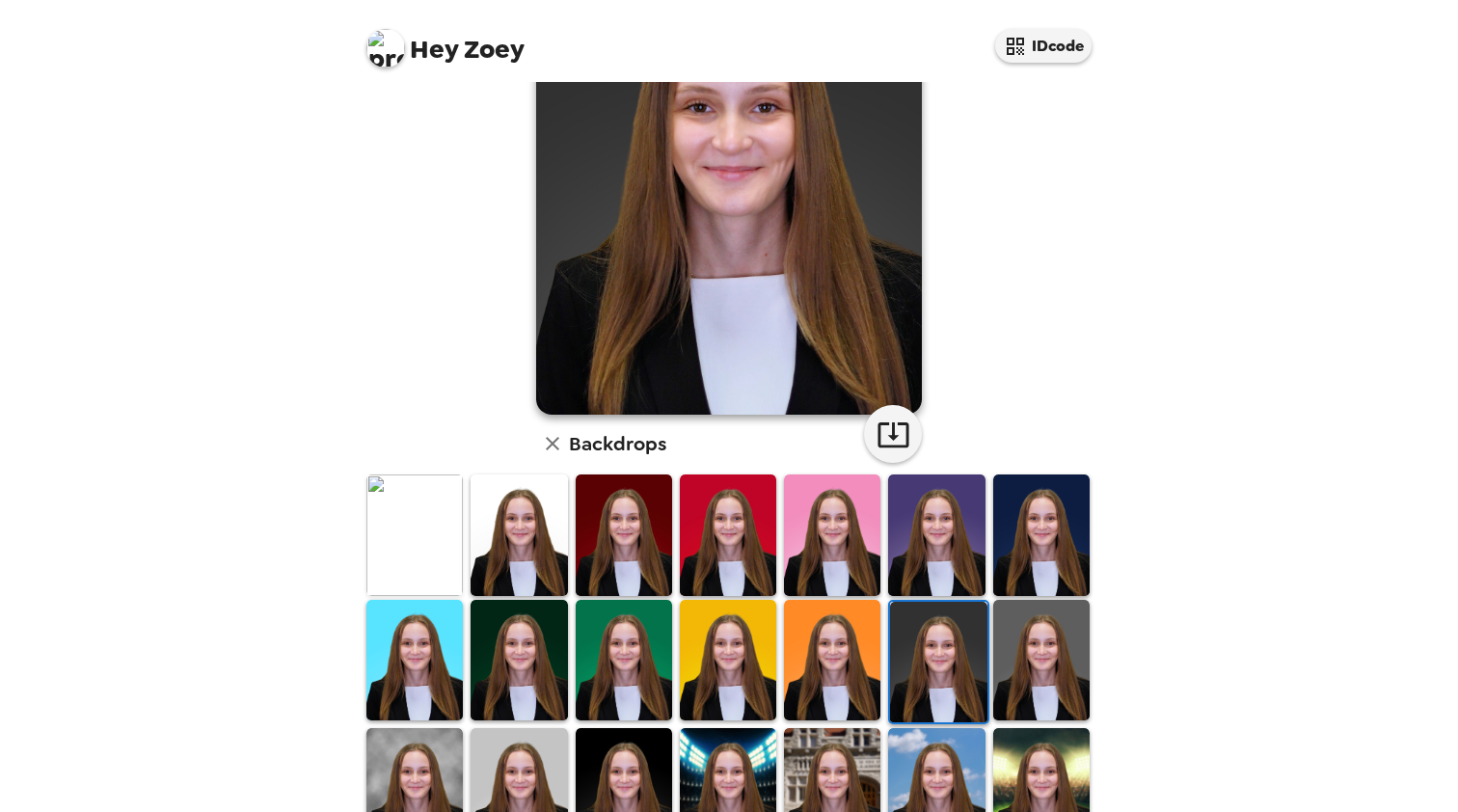
scroll to position [142, 0]
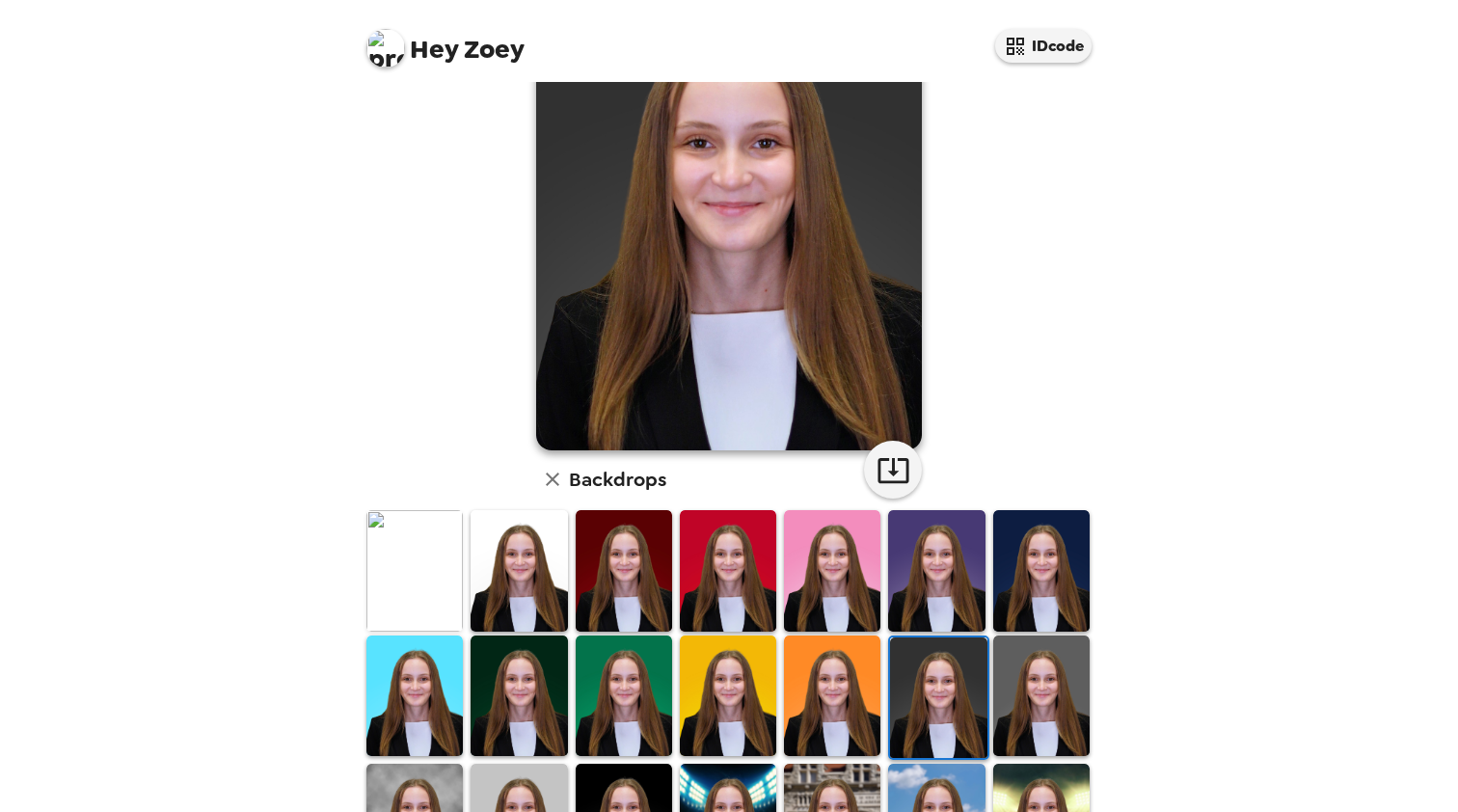
scroll to position [169, 0]
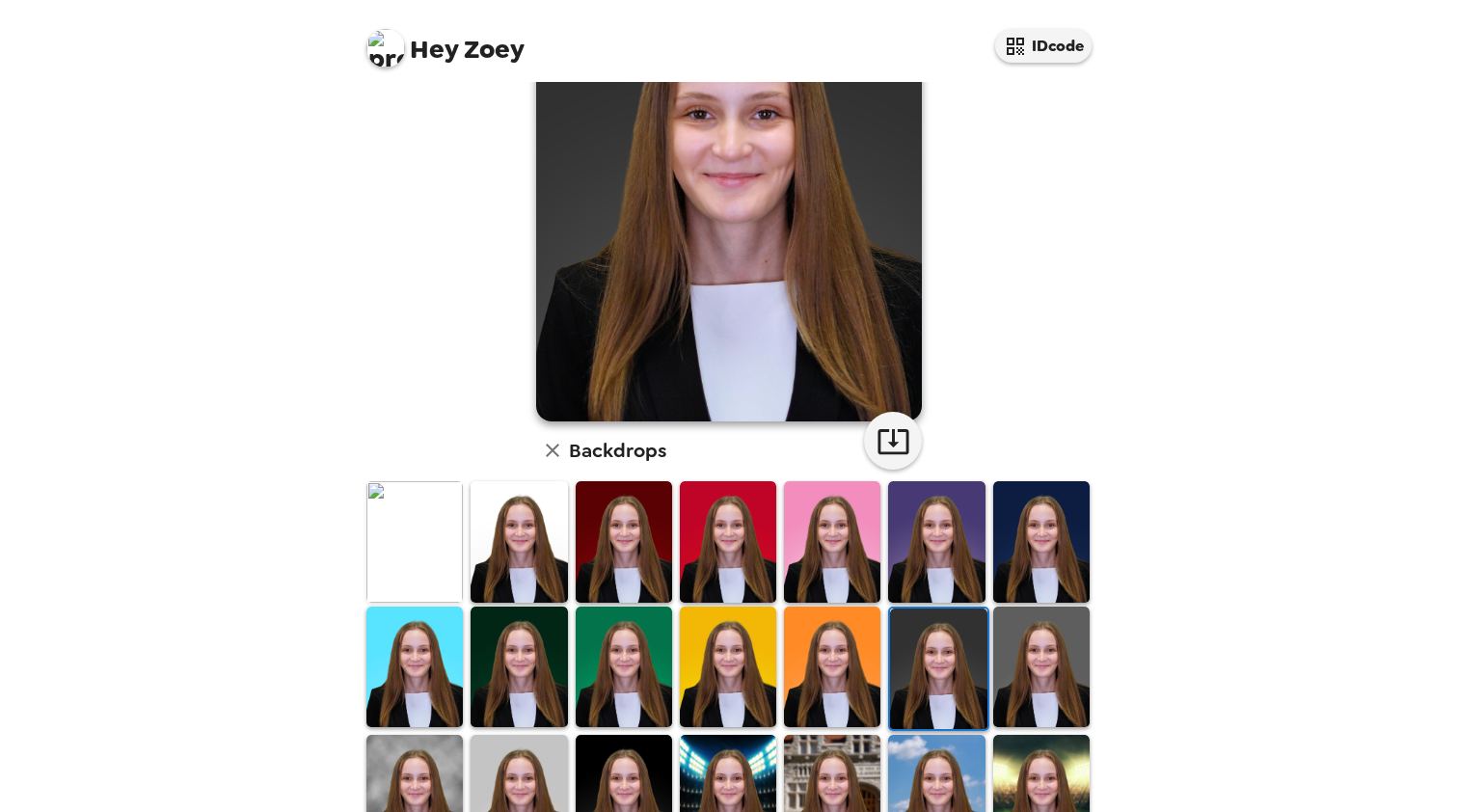
click at [1036, 699] on img at bounding box center [1041, 666] width 97 height 121
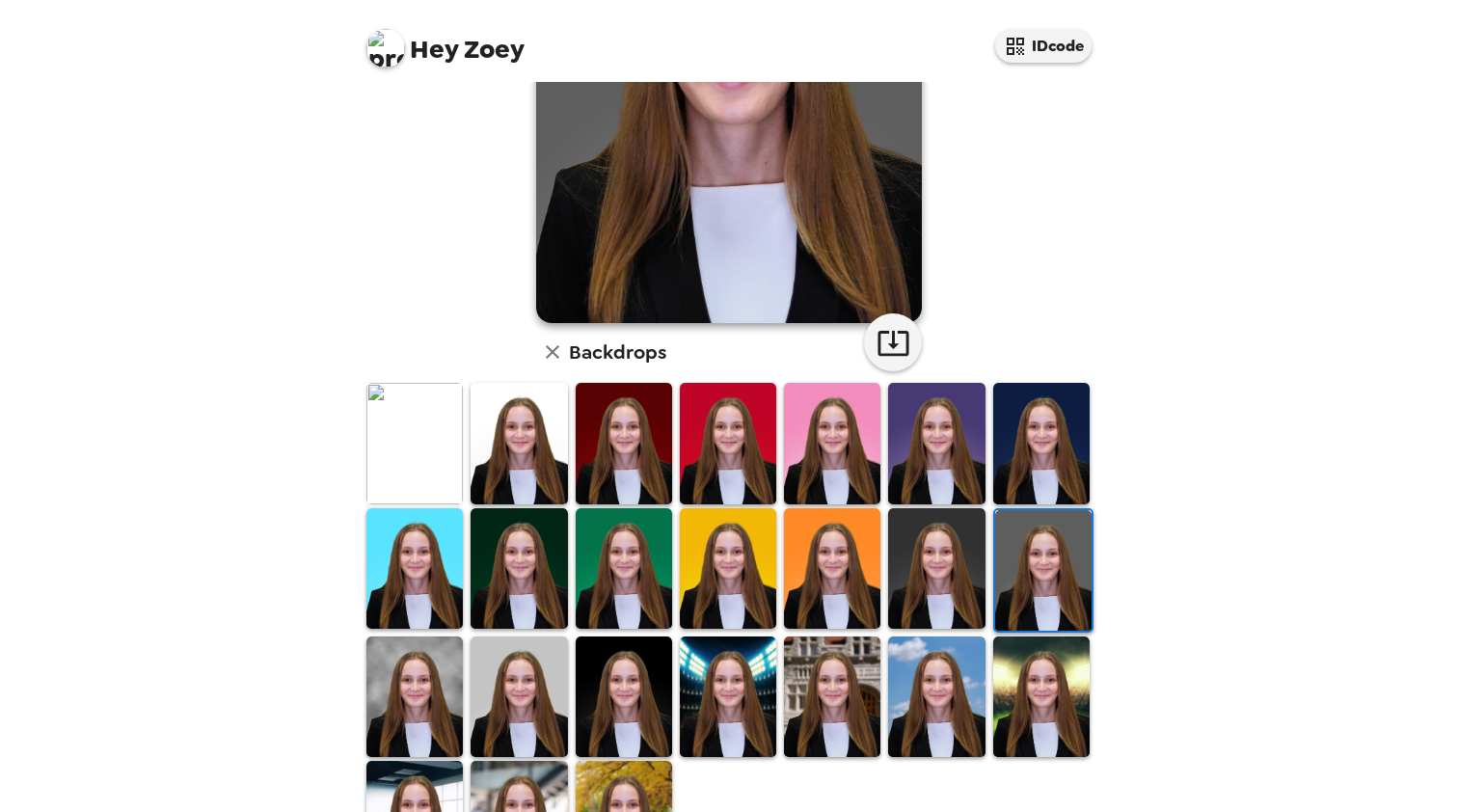
scroll to position [307, 0]
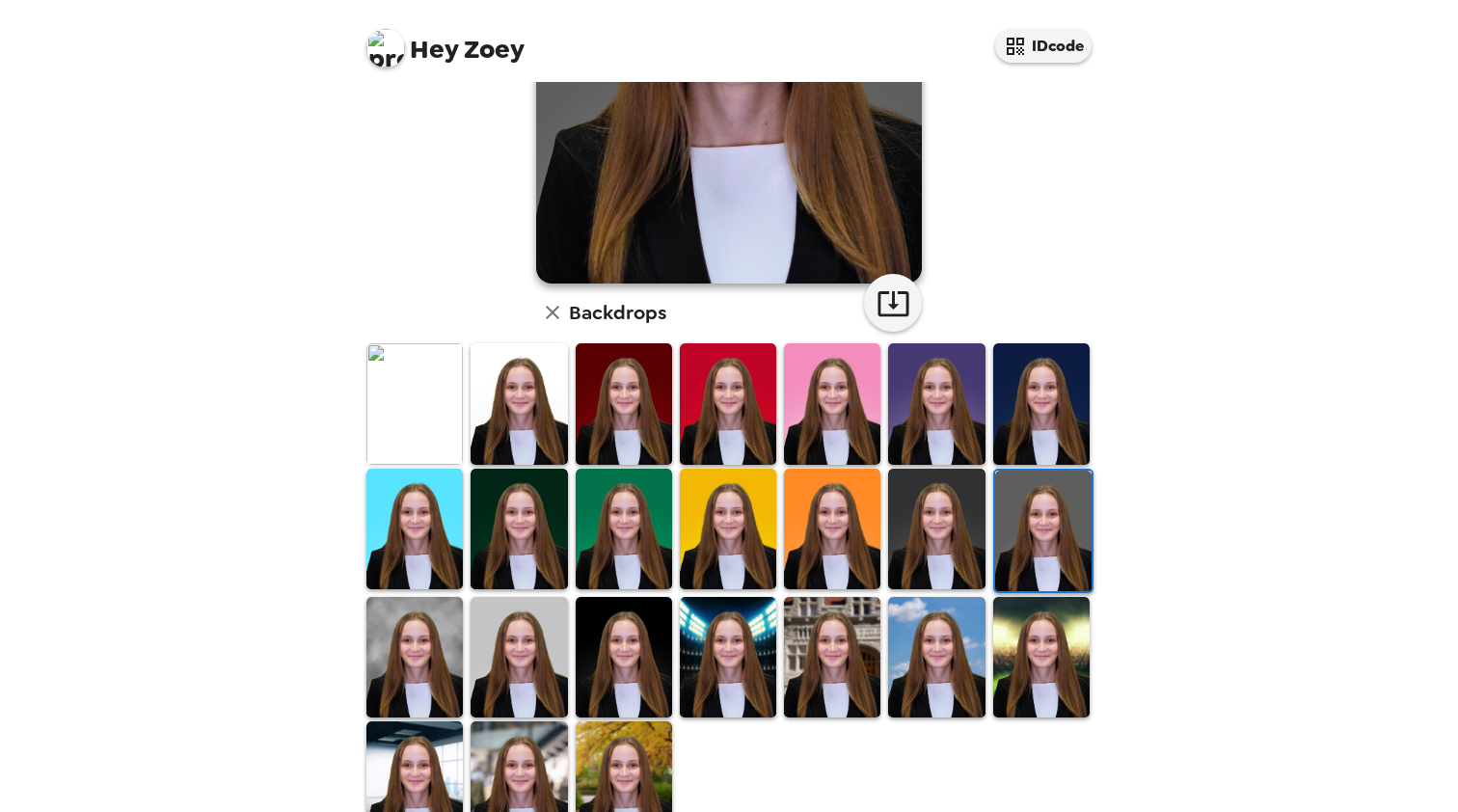
click at [431, 664] on img at bounding box center [414, 657] width 97 height 121
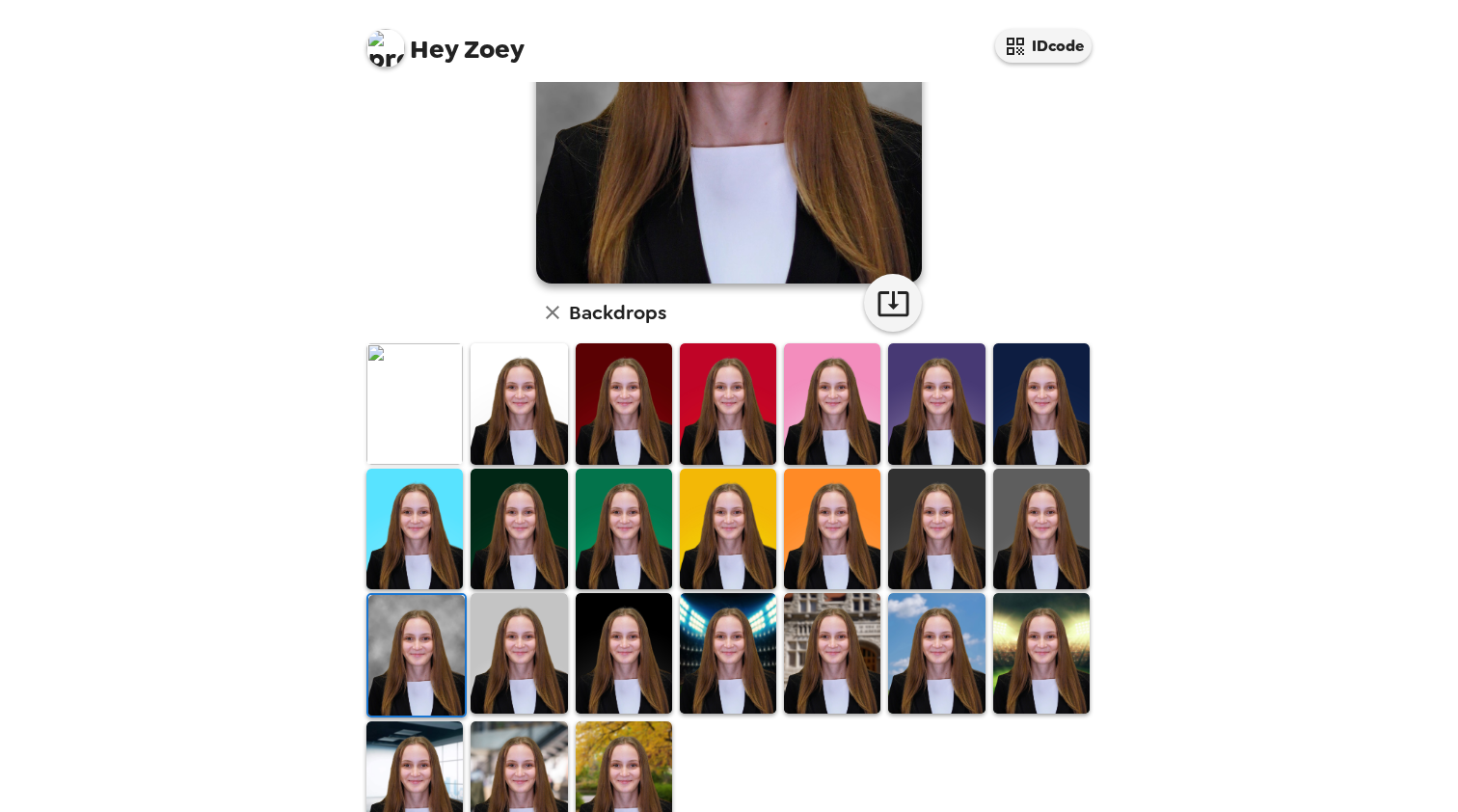
click at [517, 663] on img at bounding box center [519, 653] width 97 height 121
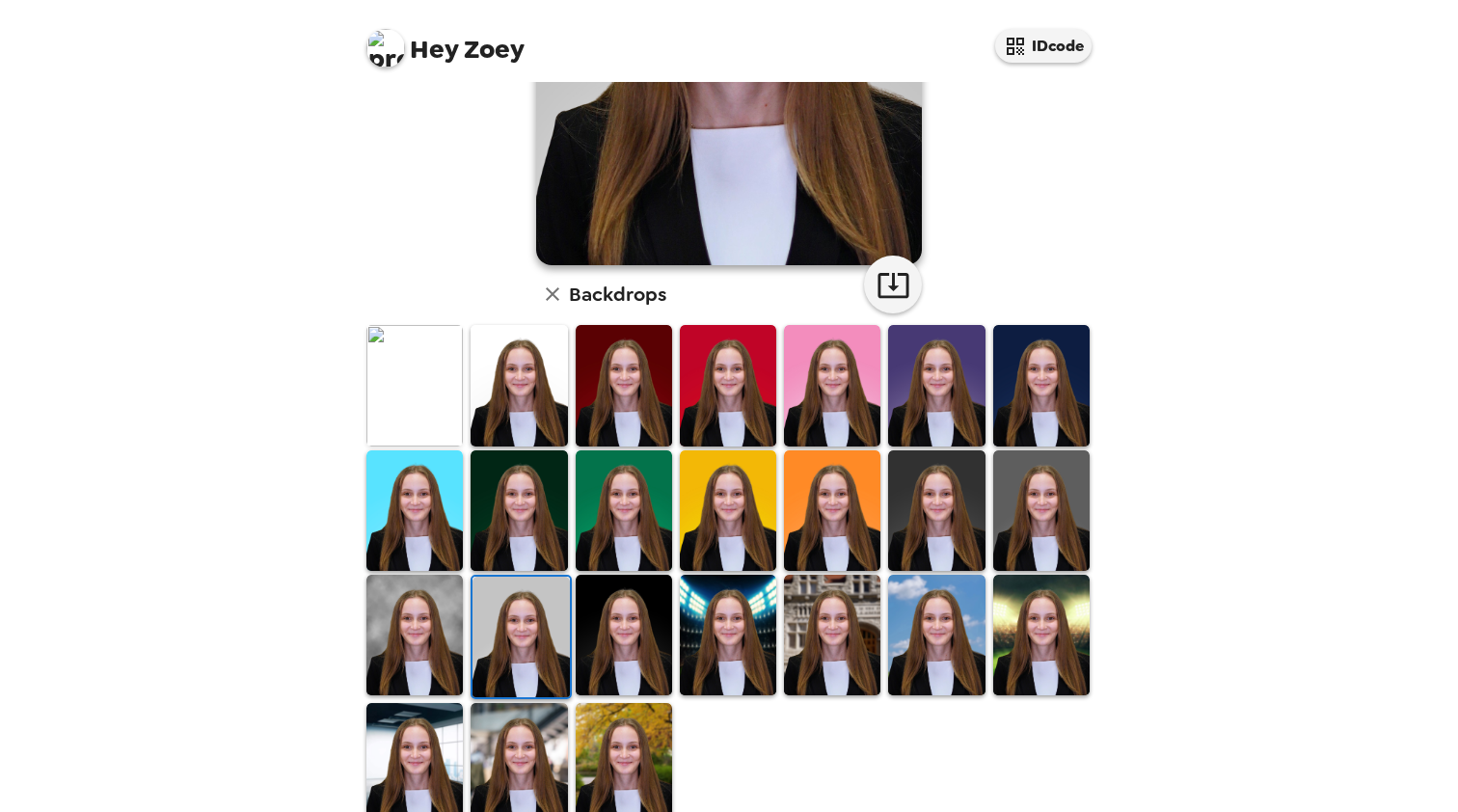
scroll to position [348, 0]
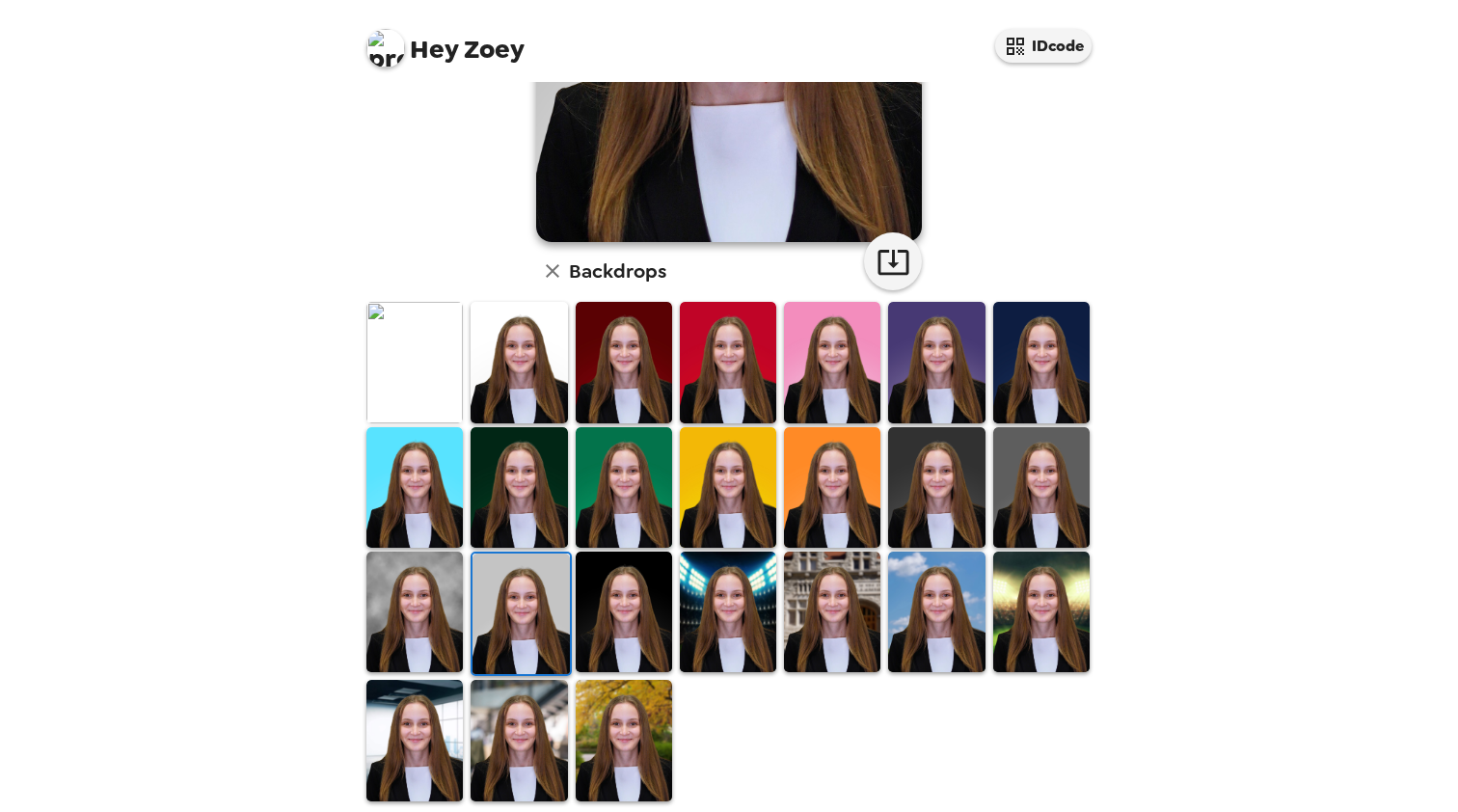
click at [599, 630] on img at bounding box center [624, 611] width 97 height 121
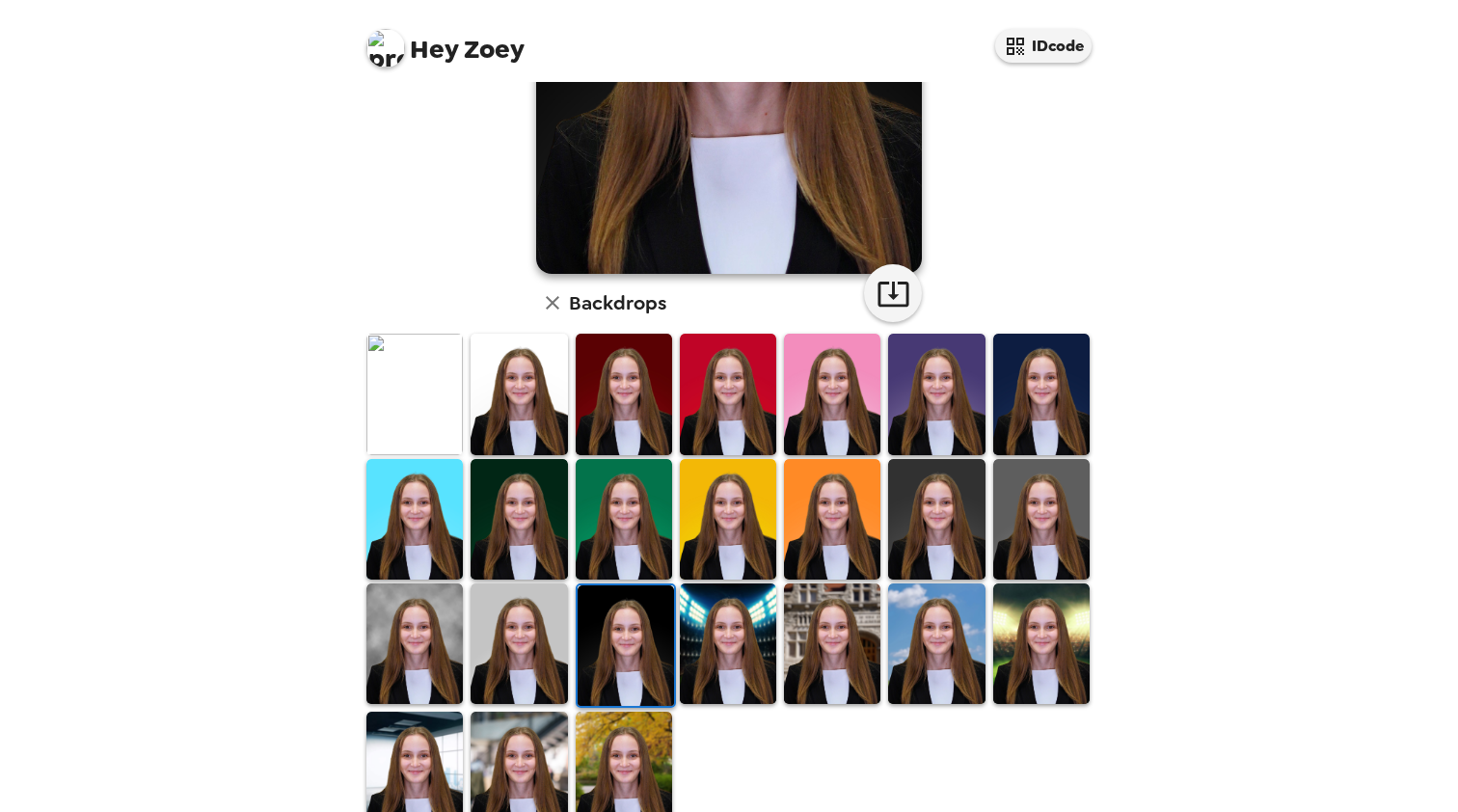
scroll to position [329, 0]
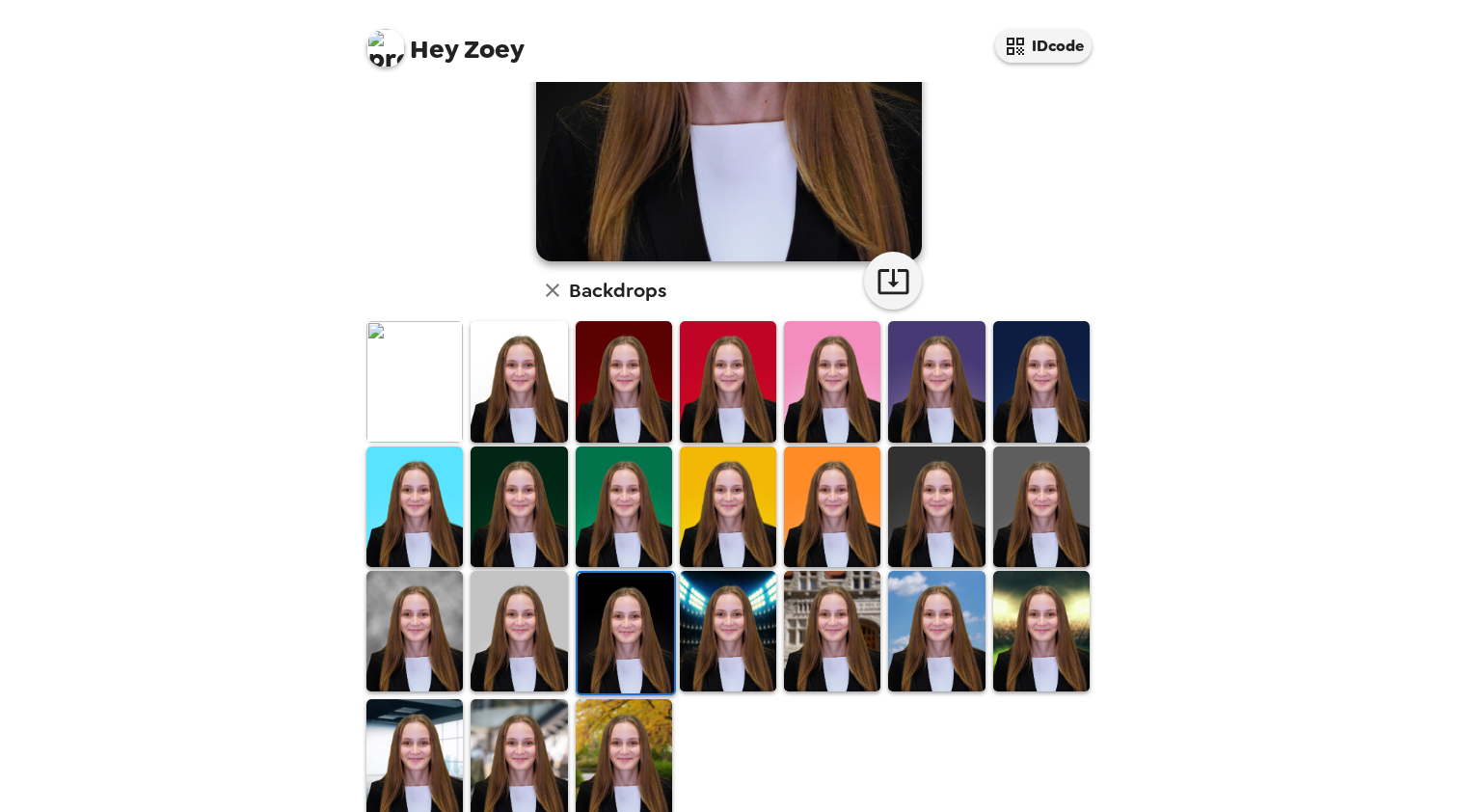
click at [737, 640] on img at bounding box center [728, 630] width 97 height 121
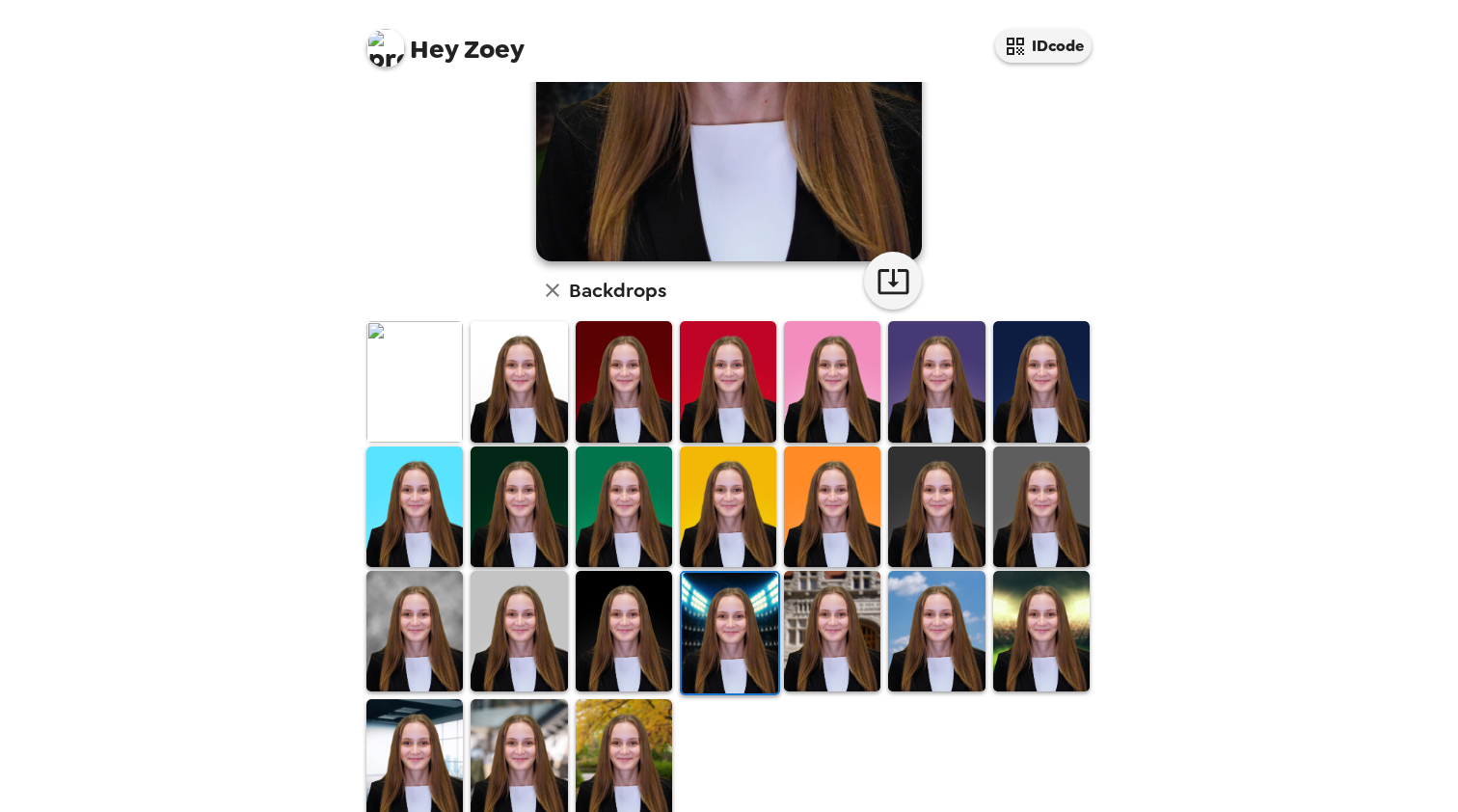
click at [837, 647] on img at bounding box center [832, 630] width 97 height 121
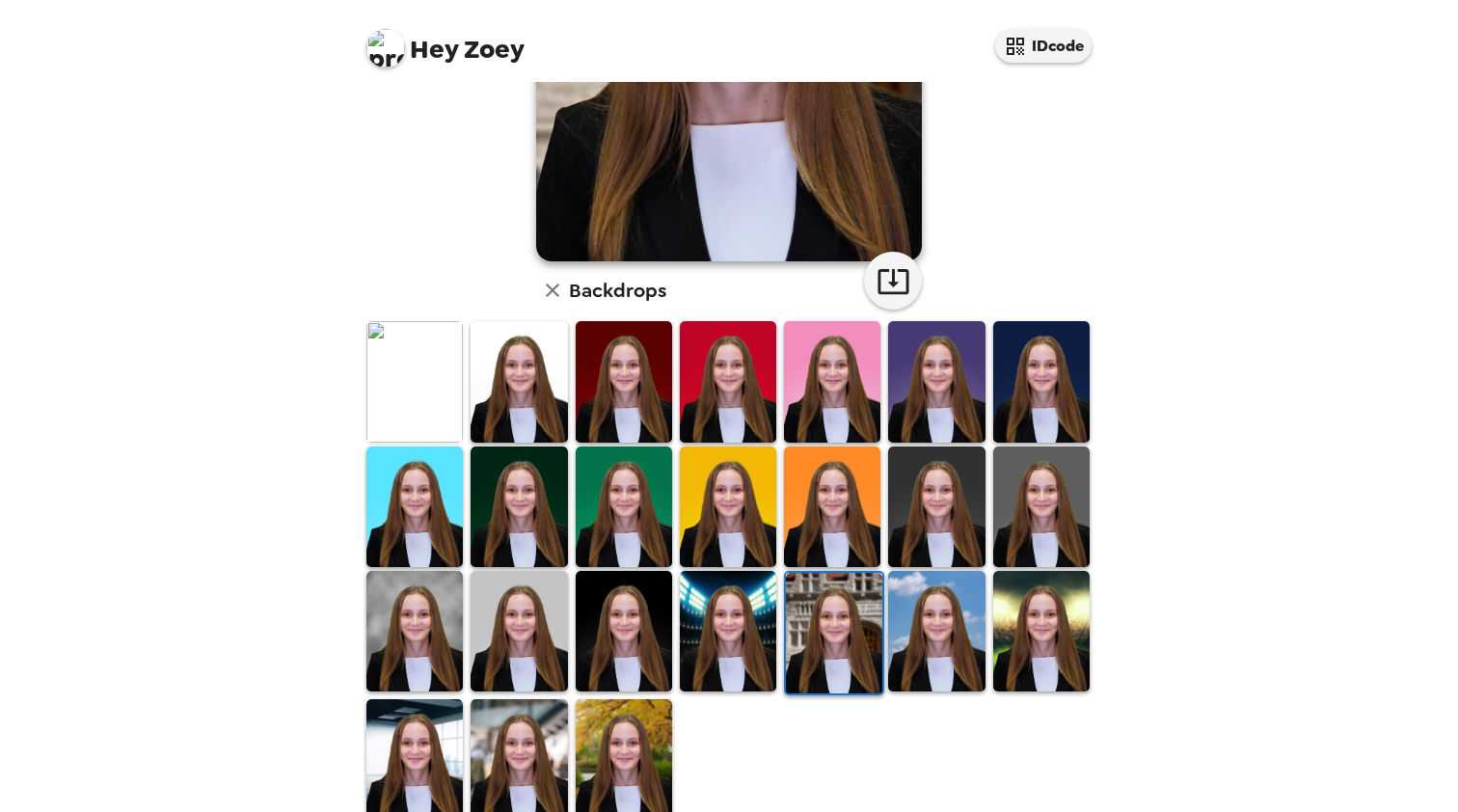
click at [943, 645] on img at bounding box center [937, 630] width 97 height 121
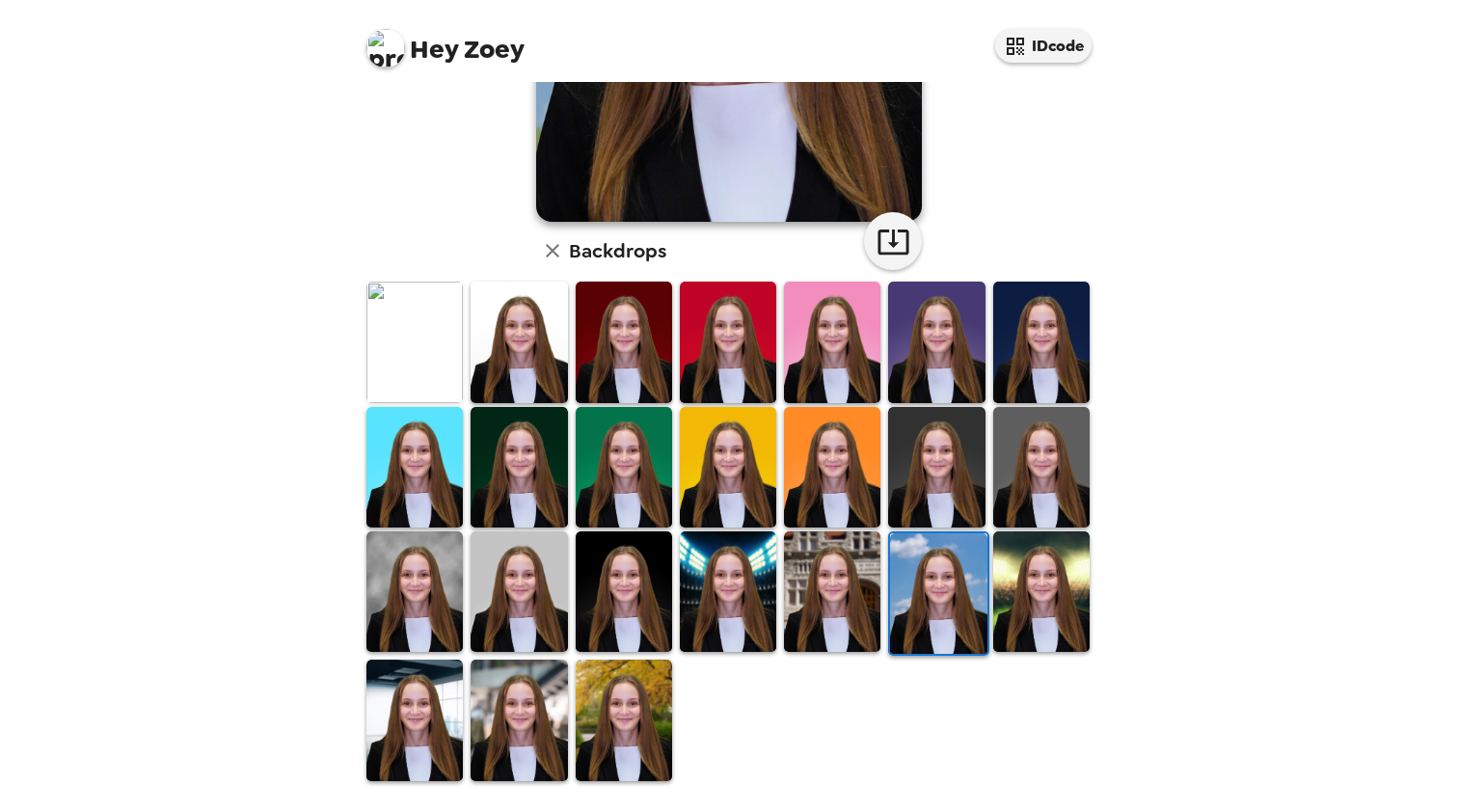
click at [533, 733] on img at bounding box center [519, 719] width 97 height 121
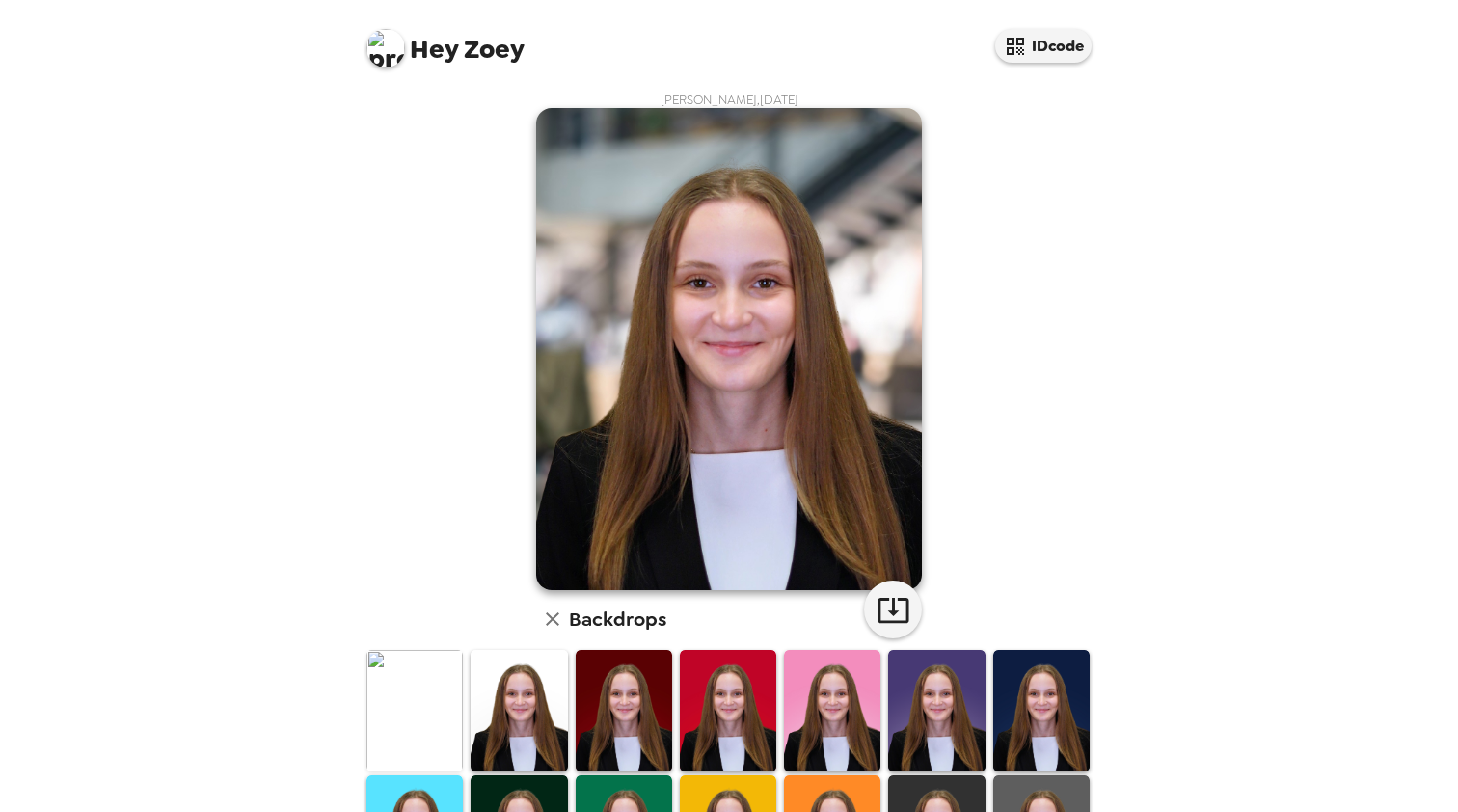
scroll to position [0, 0]
